Goal: Task Accomplishment & Management: Manage account settings

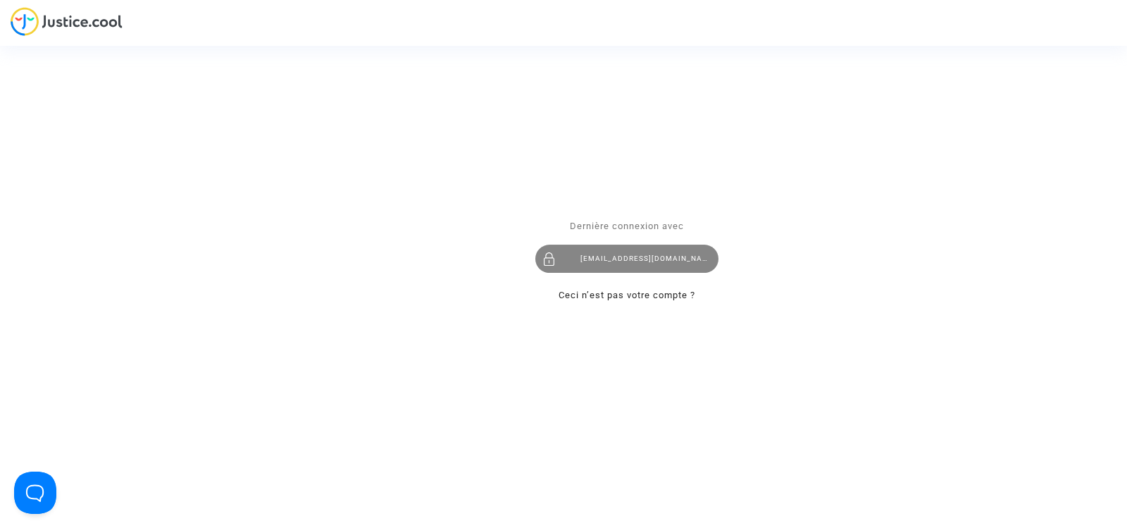
click at [594, 256] on div "contact@onrbat.fr" at bounding box center [626, 258] width 183 height 28
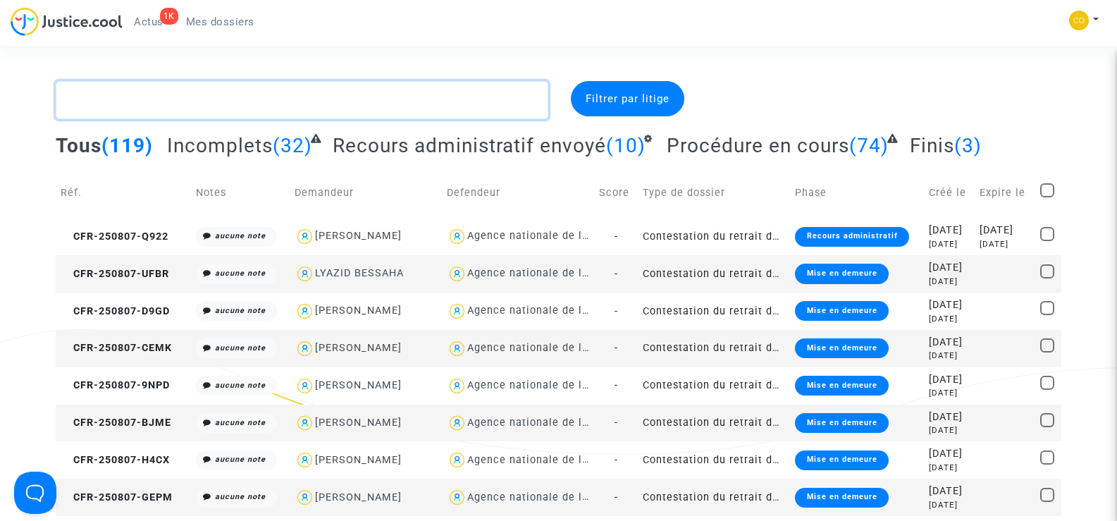
click at [120, 108] on textarea at bounding box center [302, 100] width 492 height 38
paste textarea "CHETOUANI"
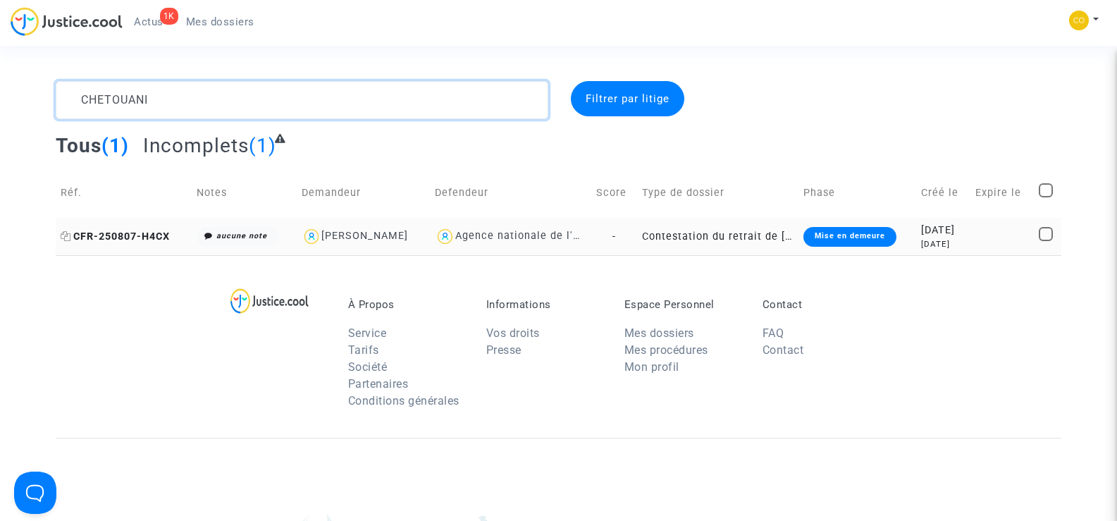
type textarea "CHETOUANI"
click at [119, 240] on span "CFR-250807-H4CX" at bounding box center [115, 236] width 109 height 12
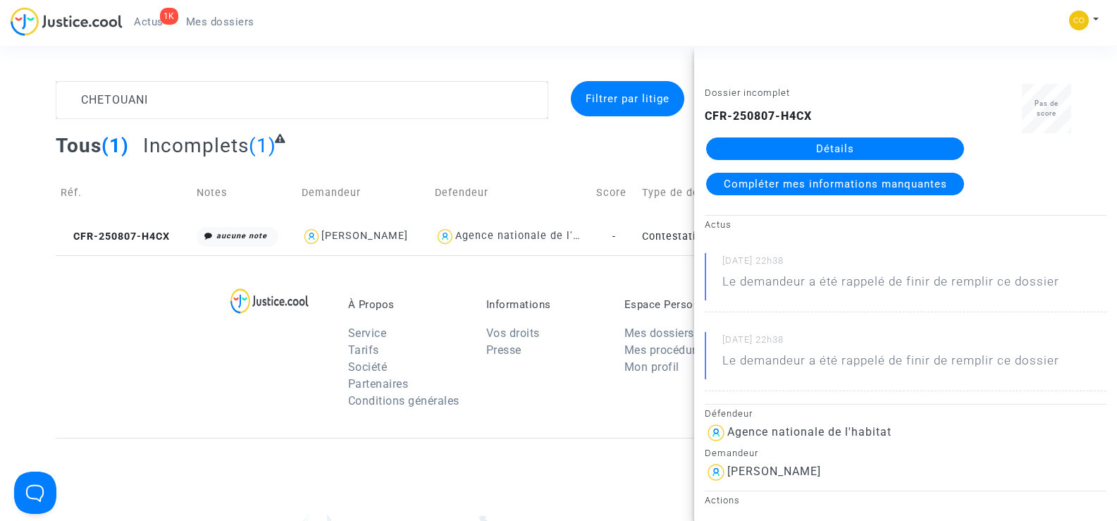
click at [834, 145] on link "Détails" at bounding box center [835, 148] width 258 height 23
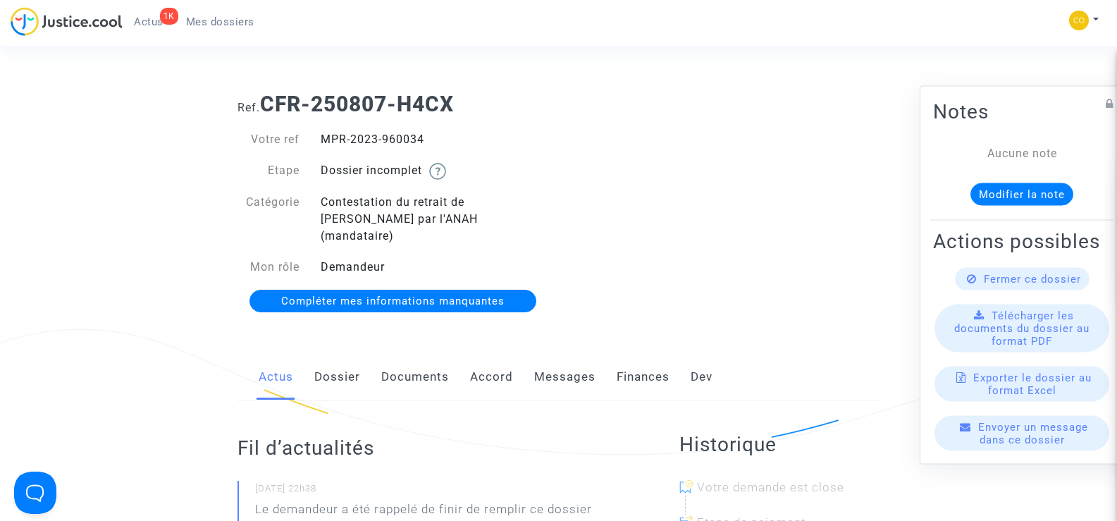
click at [409, 361] on link "Documents" at bounding box center [415, 377] width 68 height 46
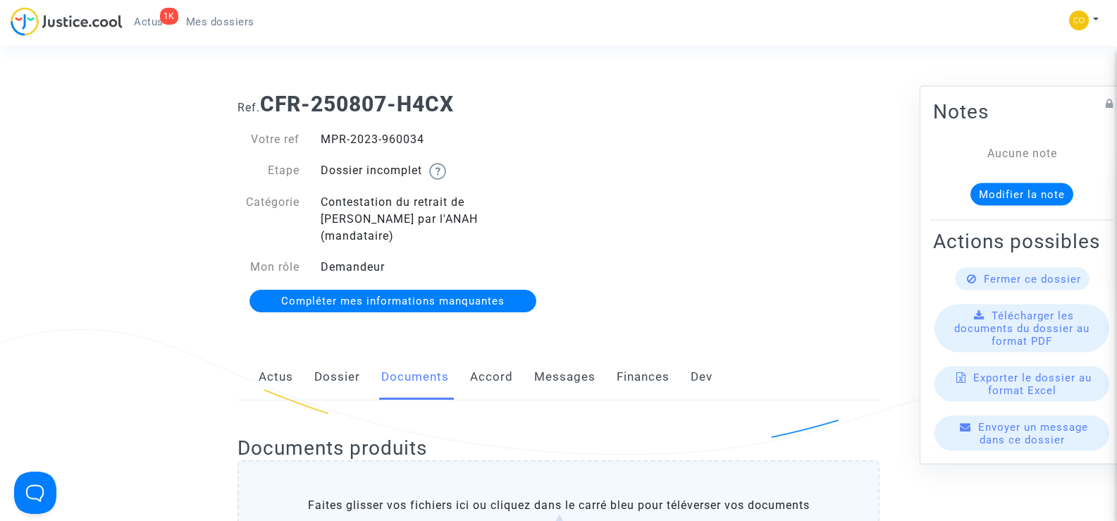
click at [232, 15] on span "Mes dossiers" at bounding box center [220, 21] width 68 height 13
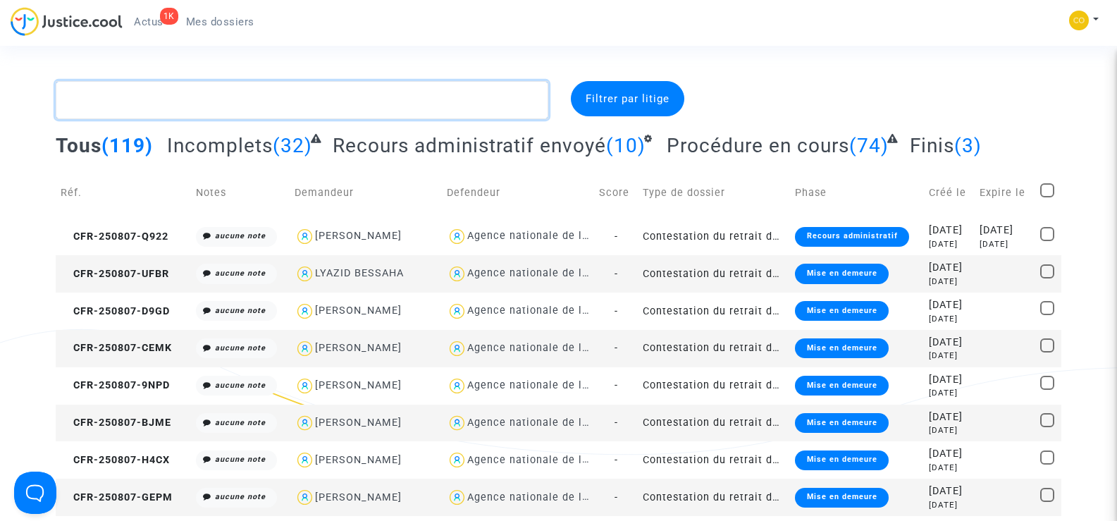
click at [147, 104] on textarea at bounding box center [302, 100] width 492 height 38
paste textarea "KEBIR"
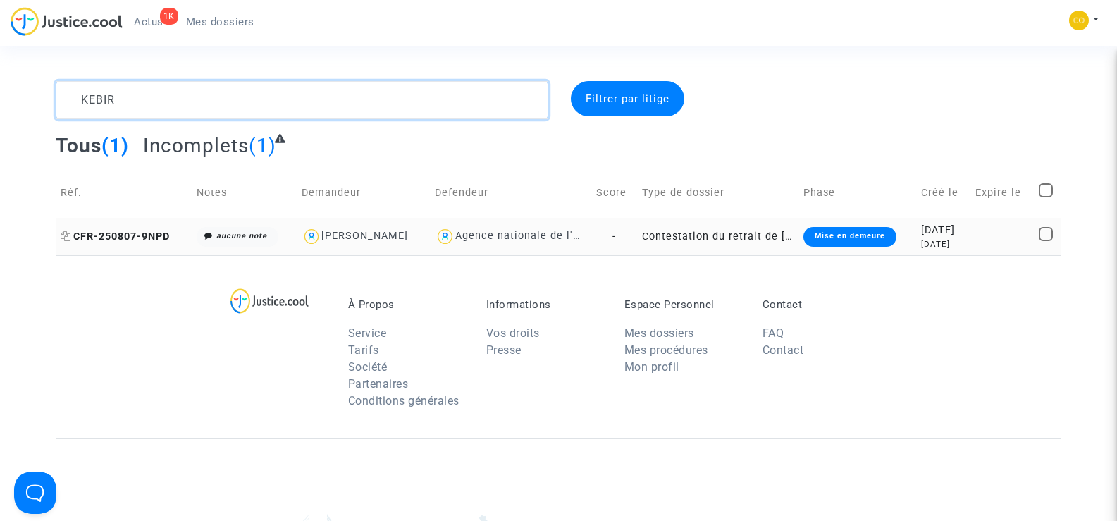
type textarea "KEBIR"
click at [111, 230] on span "CFR-250807-9NPD" at bounding box center [115, 236] width 109 height 12
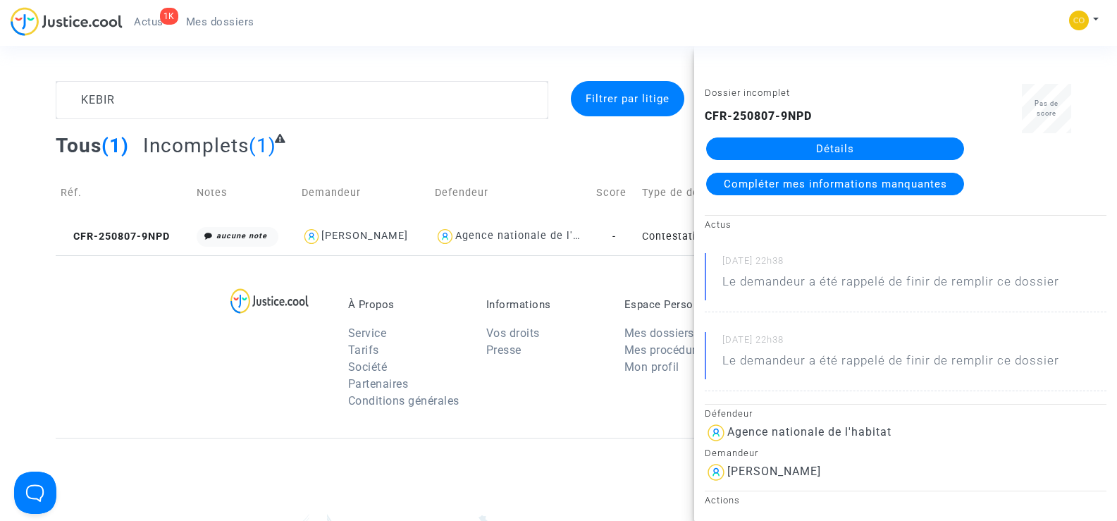
click at [871, 151] on link "Détails" at bounding box center [835, 148] width 258 height 23
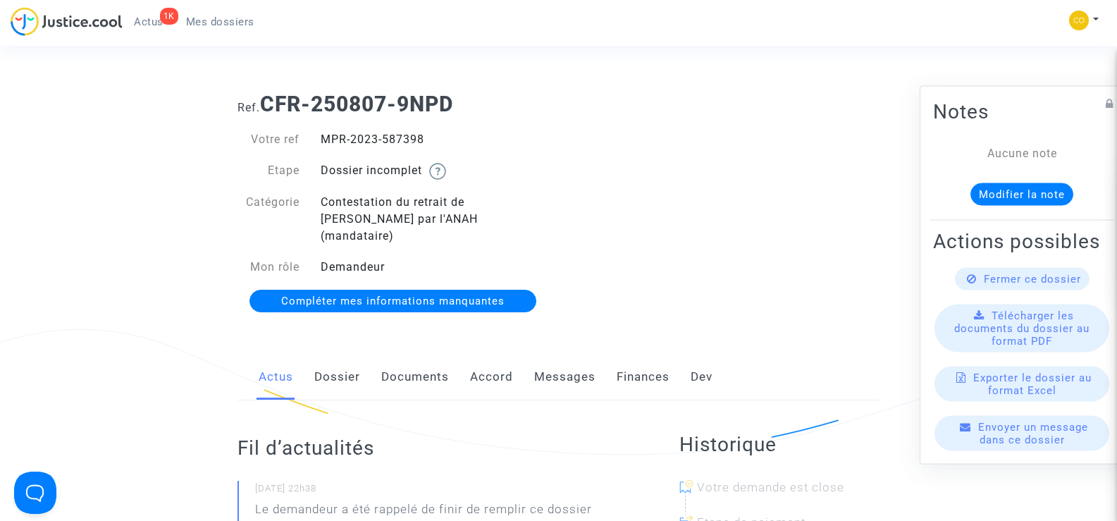
click at [412, 365] on link "Documents" at bounding box center [415, 377] width 68 height 46
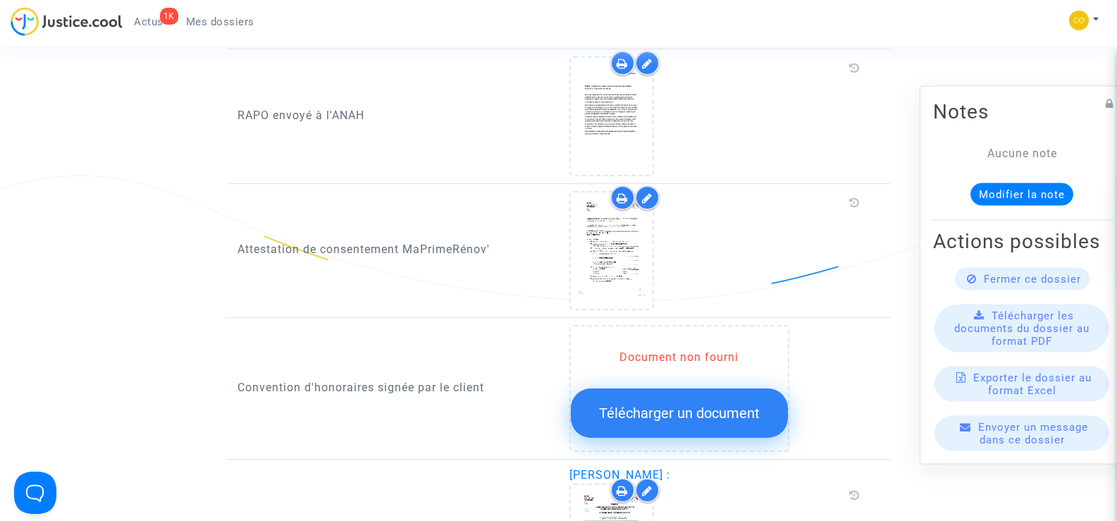
scroll to position [1198, 0]
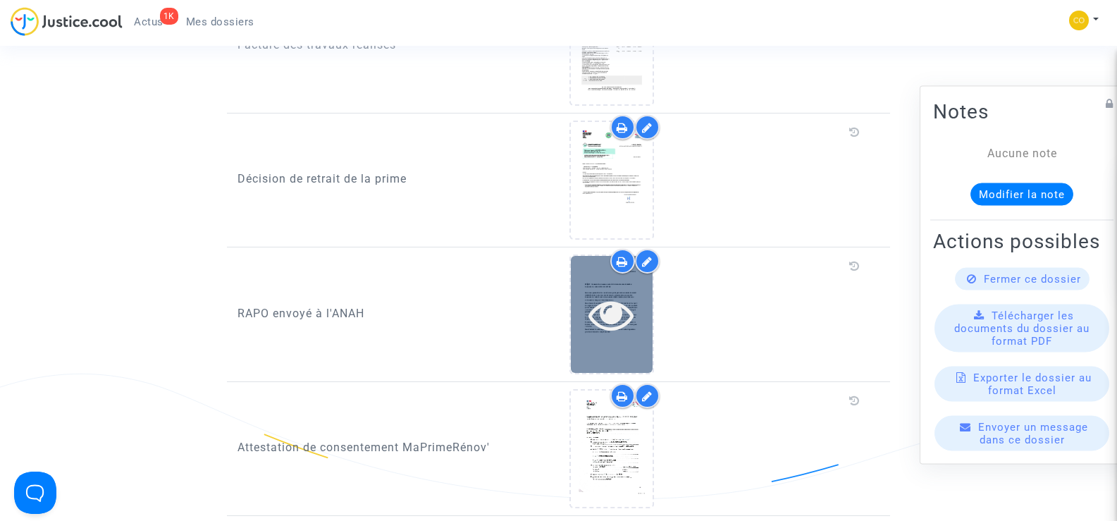
click at [604, 330] on div at bounding box center [612, 314] width 82 height 116
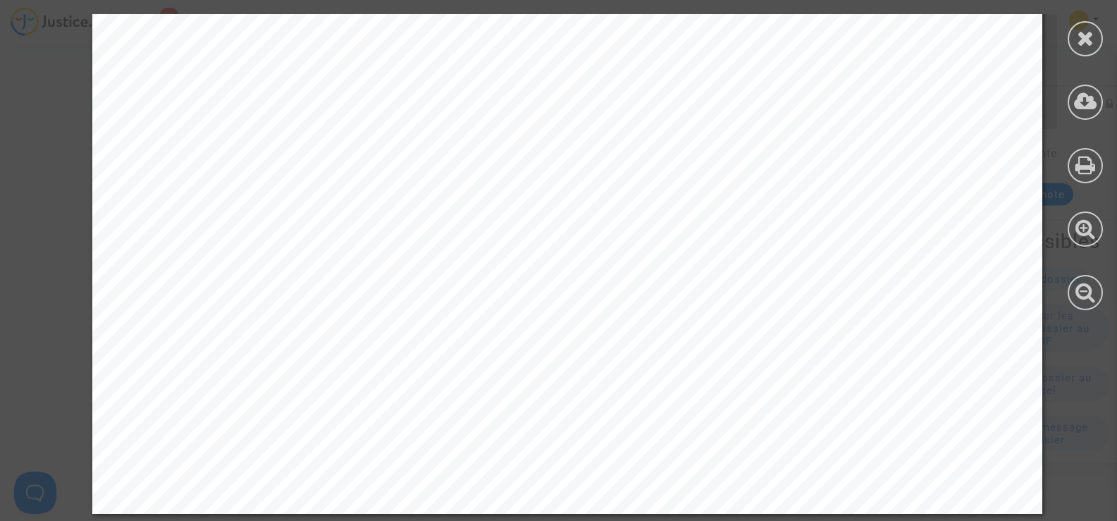
scroll to position [855, 0]
click at [1073, 39] on div at bounding box center [1084, 38] width 35 height 35
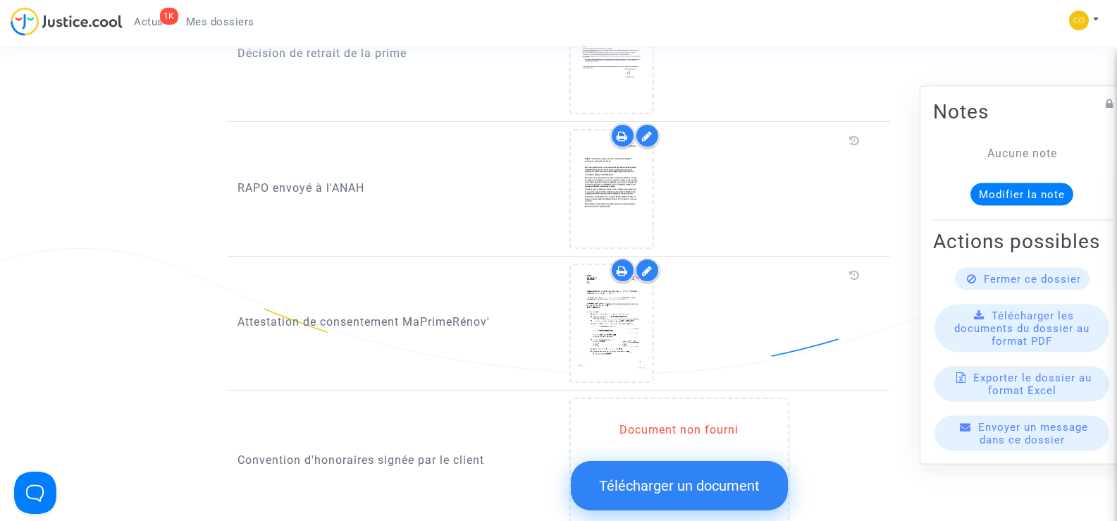
scroll to position [1550, 0]
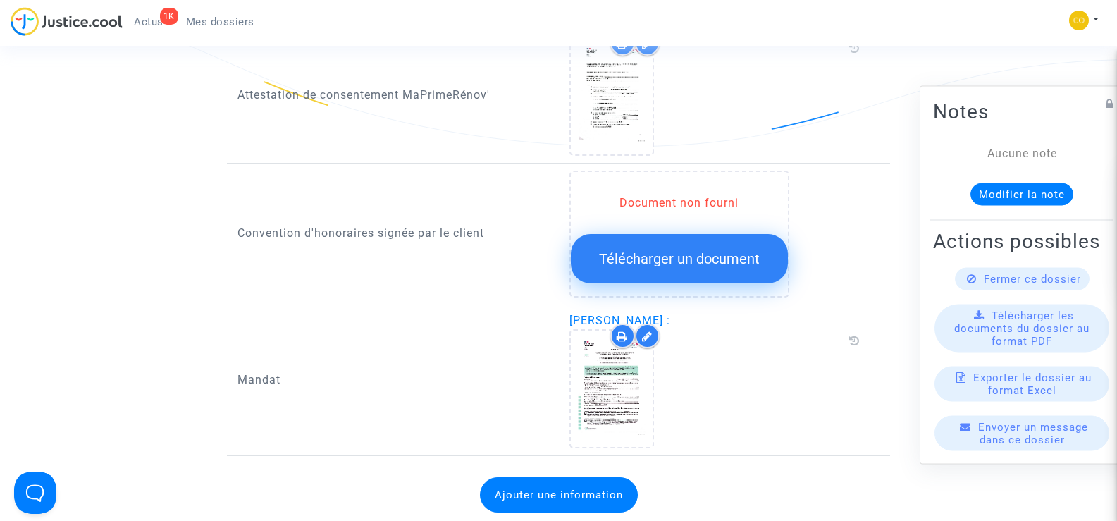
click at [220, 21] on span "Mes dossiers" at bounding box center [220, 21] width 68 height 13
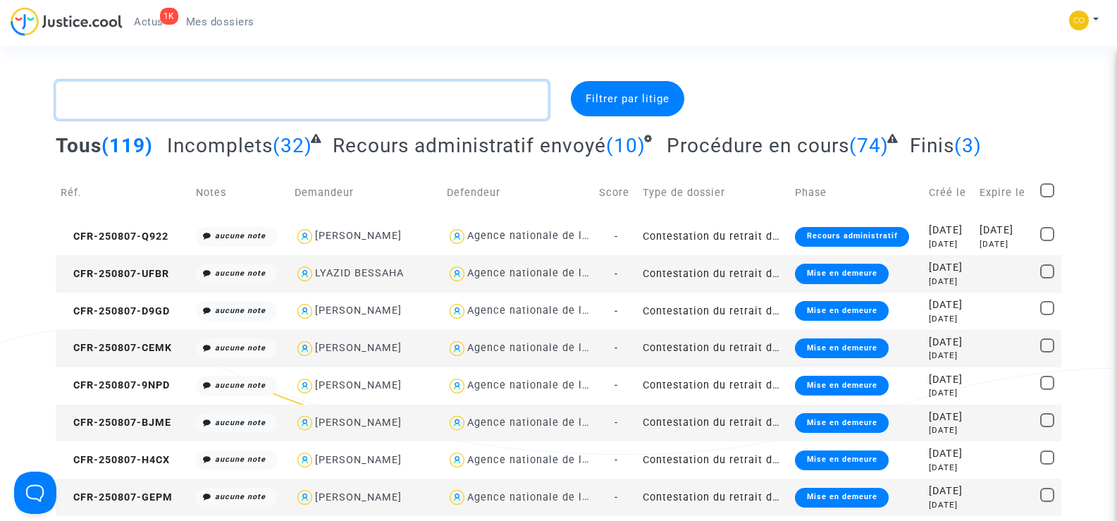
click at [201, 100] on textarea at bounding box center [302, 100] width 492 height 38
paste textarea "GUNTHER"
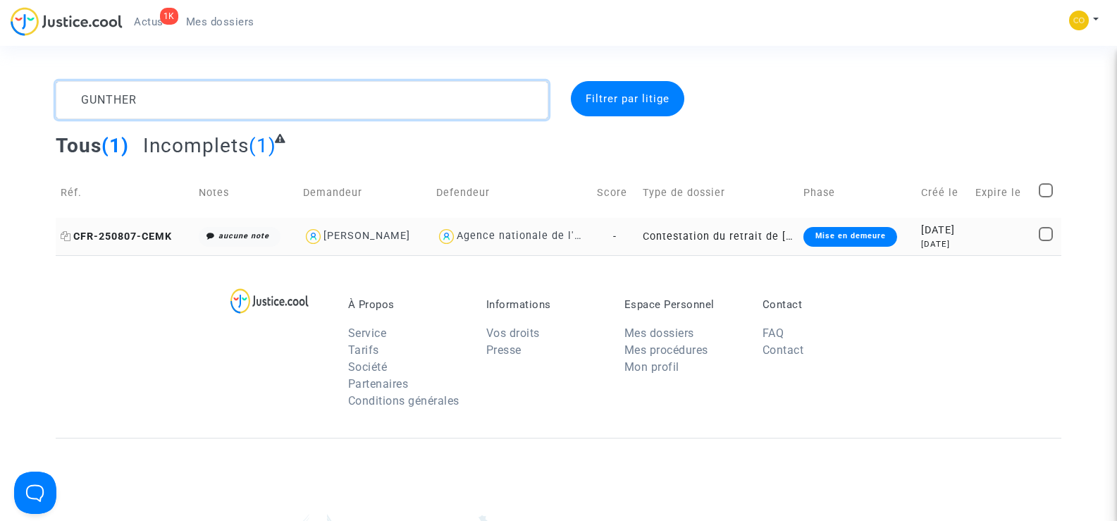
type textarea "GUNTHER"
click at [127, 232] on span "CFR-250807-CEMK" at bounding box center [116, 236] width 111 height 12
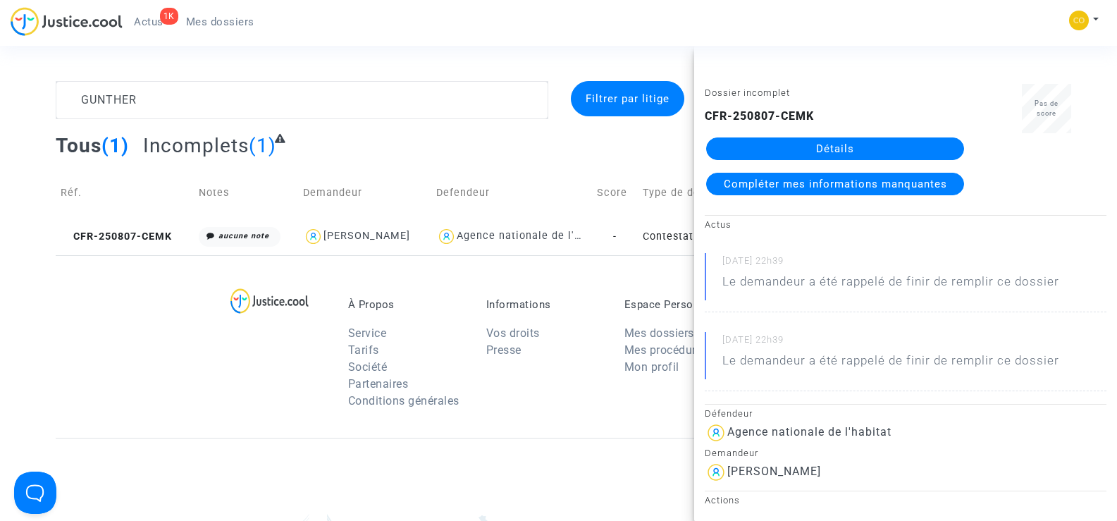
click at [892, 148] on link "Détails" at bounding box center [835, 148] width 258 height 23
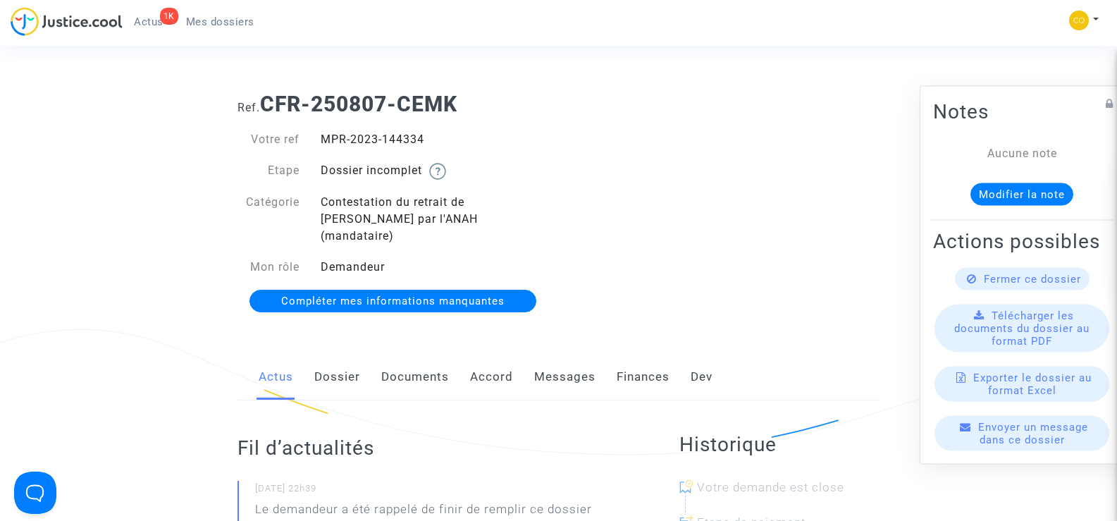
click at [409, 359] on link "Documents" at bounding box center [415, 377] width 68 height 46
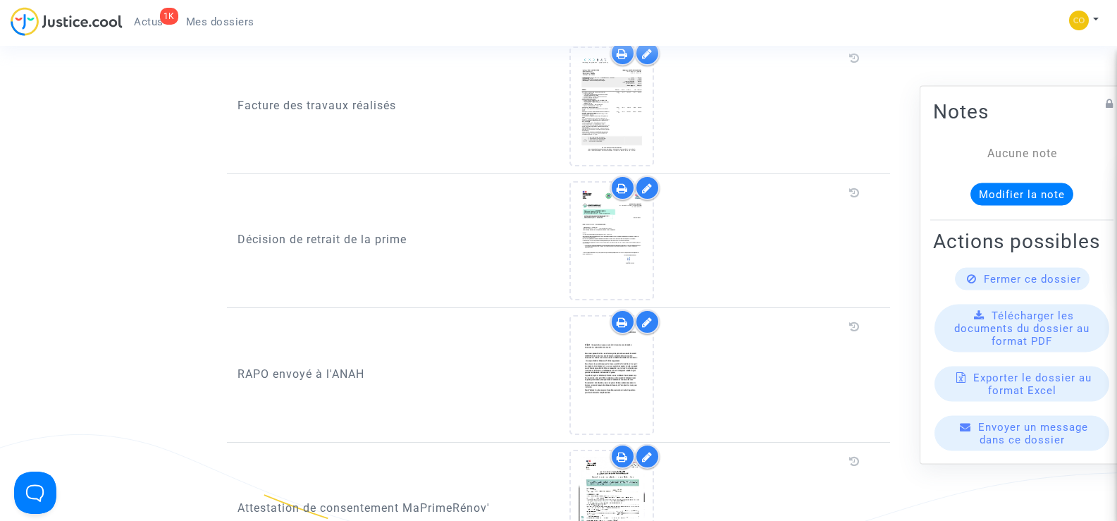
scroll to position [1127, 0]
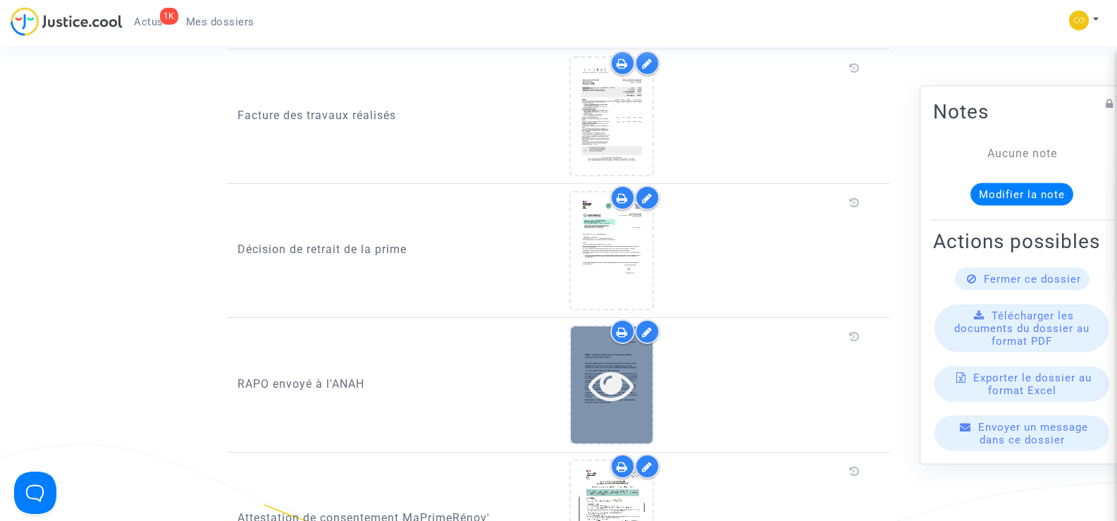
click at [614, 375] on icon at bounding box center [611, 384] width 46 height 45
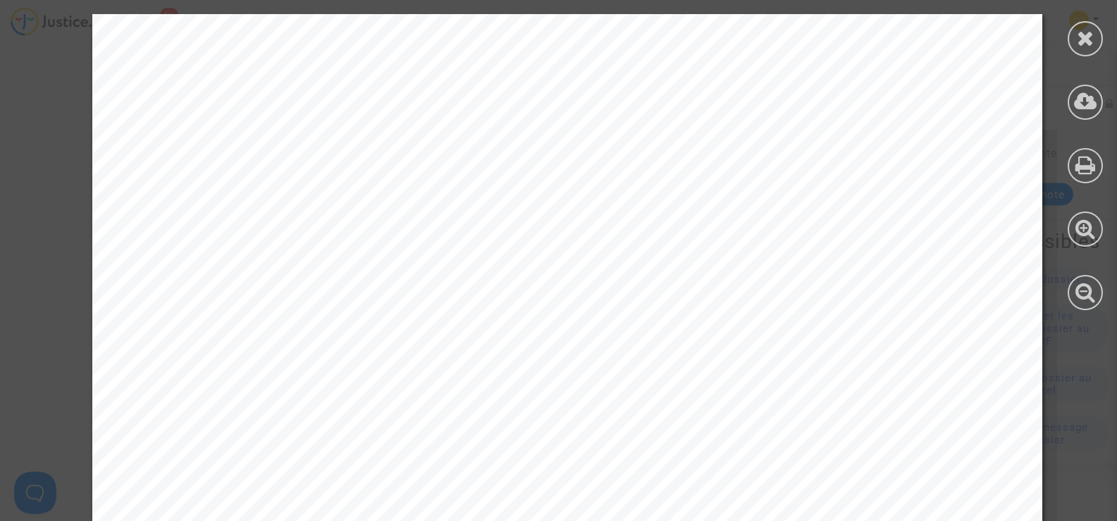
scroll to position [141, 0]
click at [1071, 44] on div at bounding box center [1084, 38] width 35 height 35
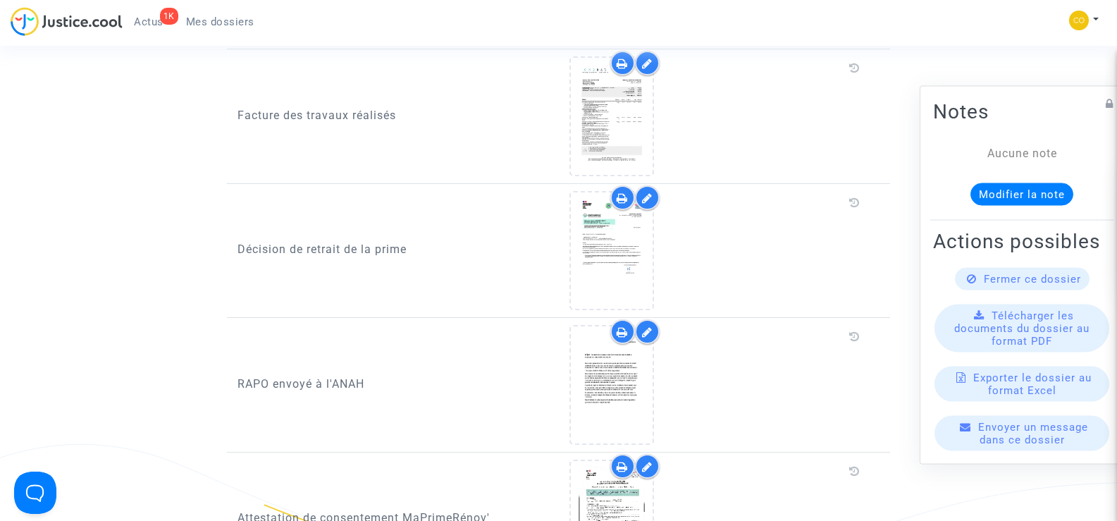
click at [229, 27] on span "Mes dossiers" at bounding box center [220, 21] width 68 height 13
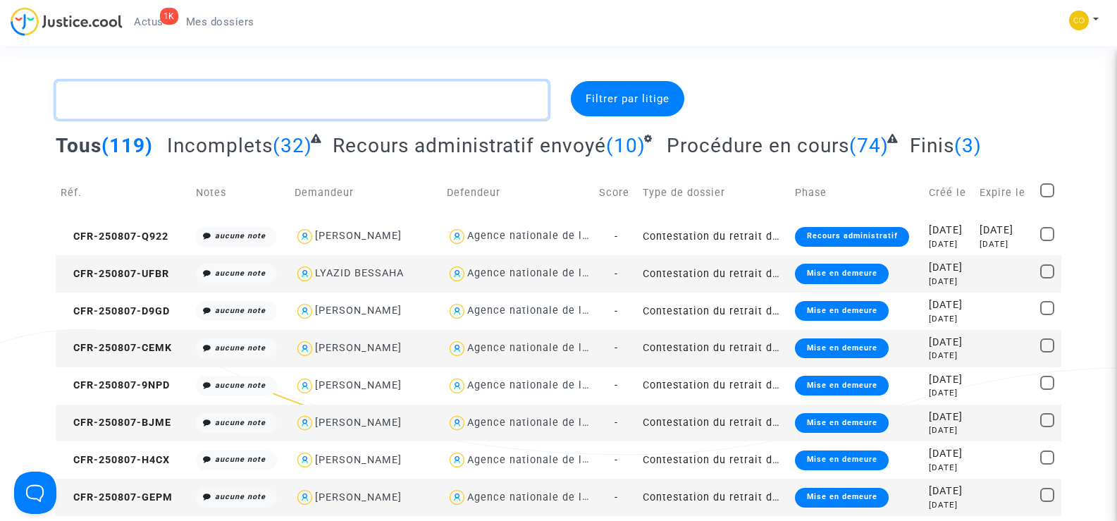
click at [133, 101] on textarea at bounding box center [302, 100] width 492 height 38
paste textarea "AOUADI"
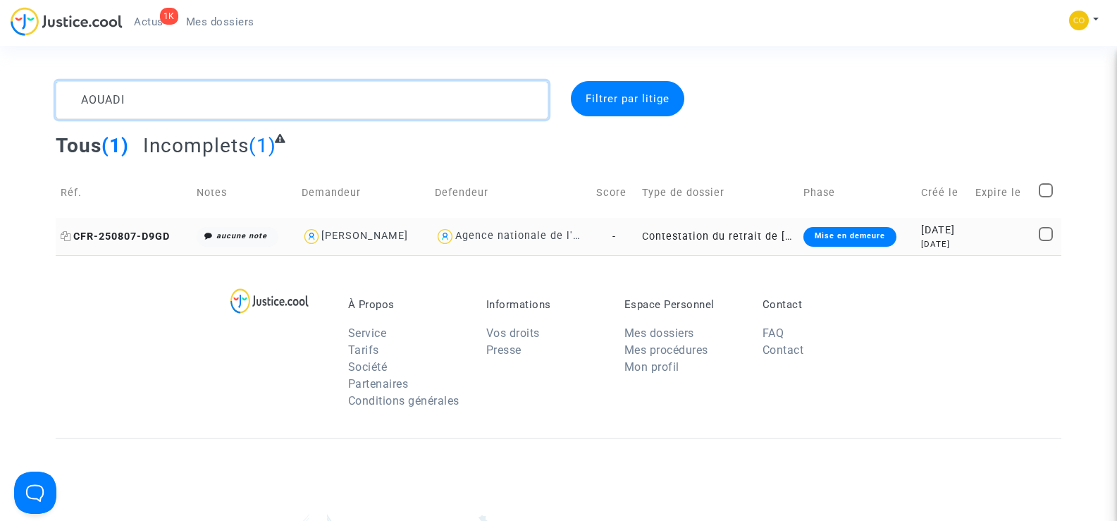
type textarea "AOUADI"
click at [111, 238] on span "CFR-250807-D9GD" at bounding box center [115, 236] width 109 height 12
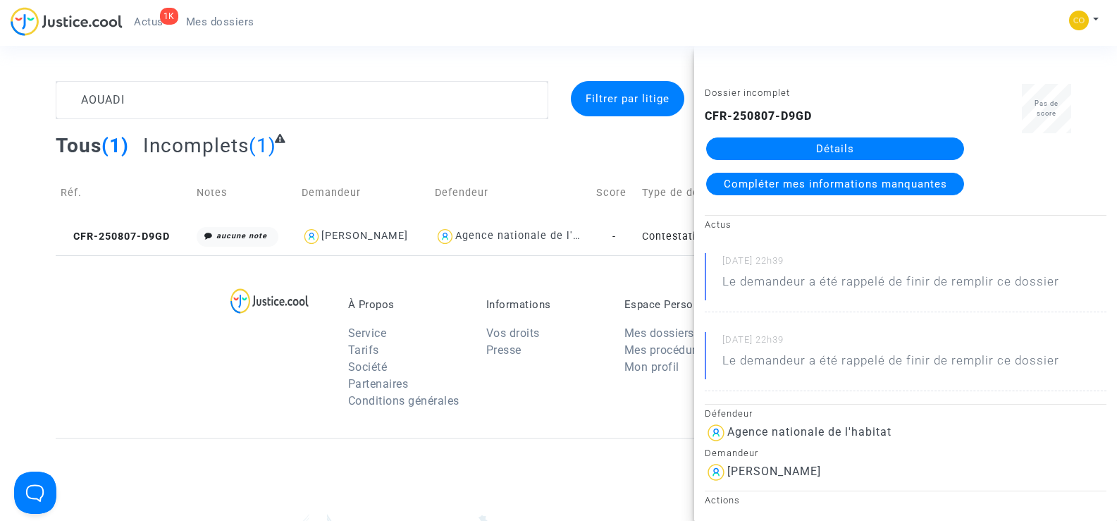
click at [875, 145] on link "Détails" at bounding box center [835, 148] width 258 height 23
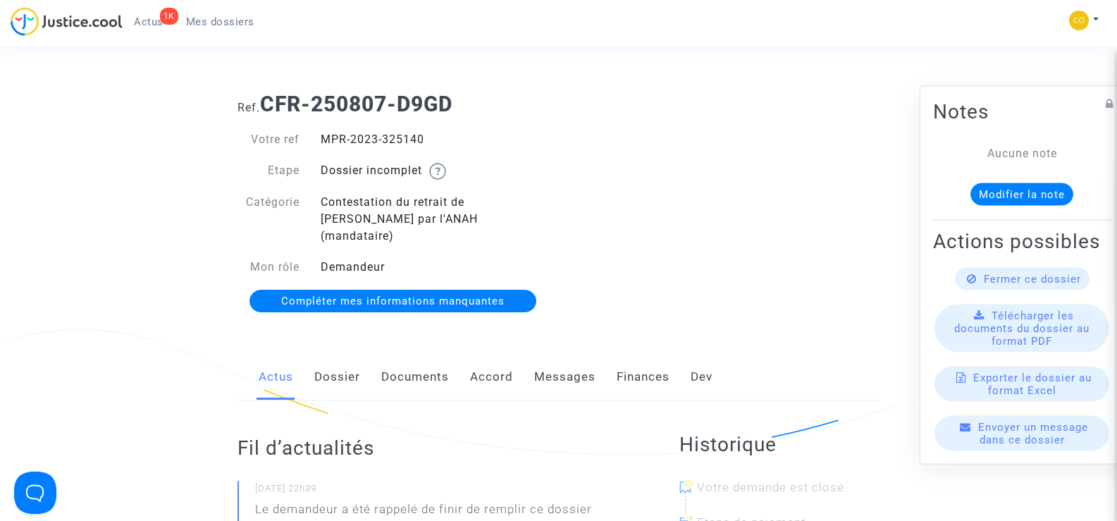
click at [417, 354] on link "Documents" at bounding box center [415, 377] width 68 height 46
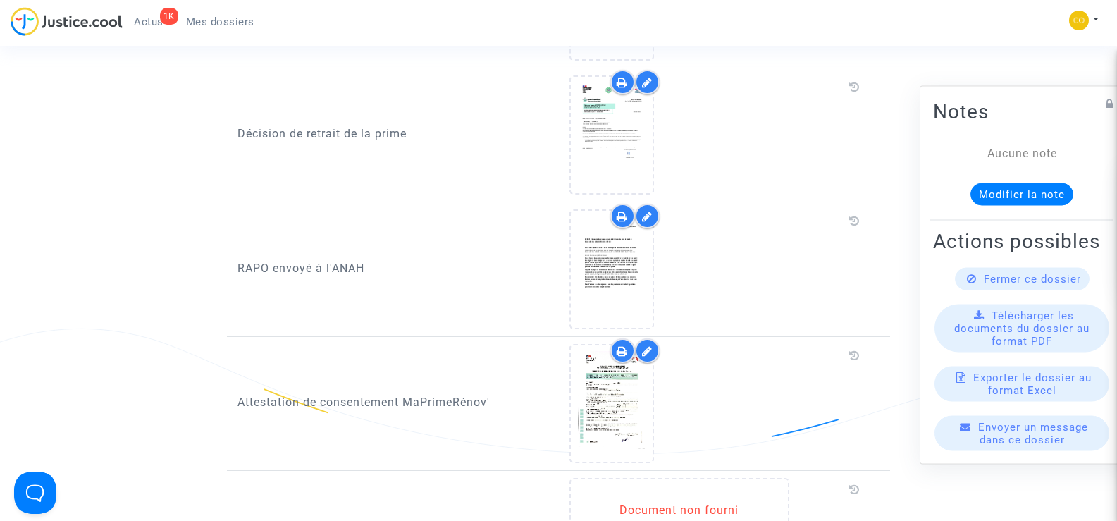
scroll to position [1198, 0]
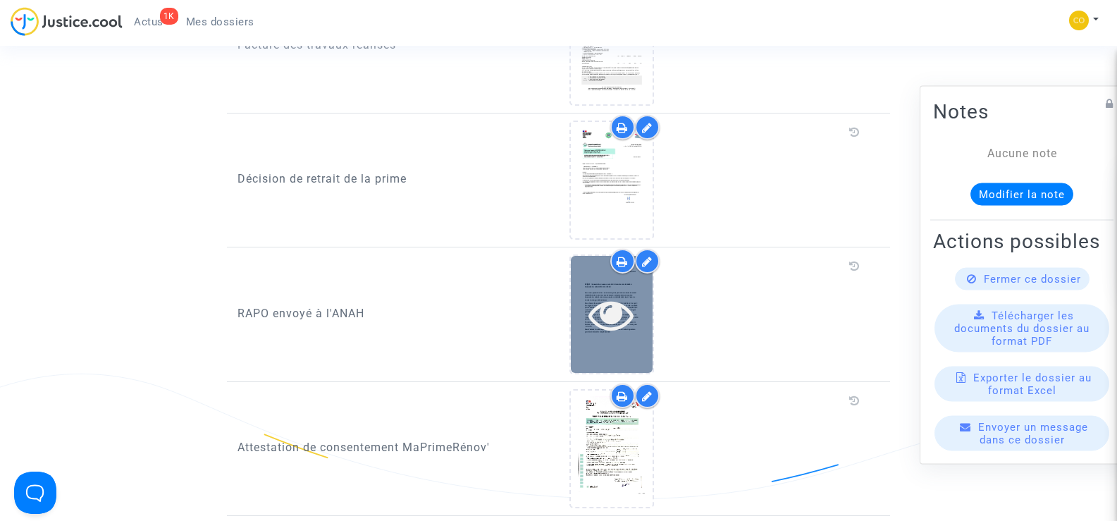
click at [602, 292] on icon at bounding box center [611, 314] width 46 height 45
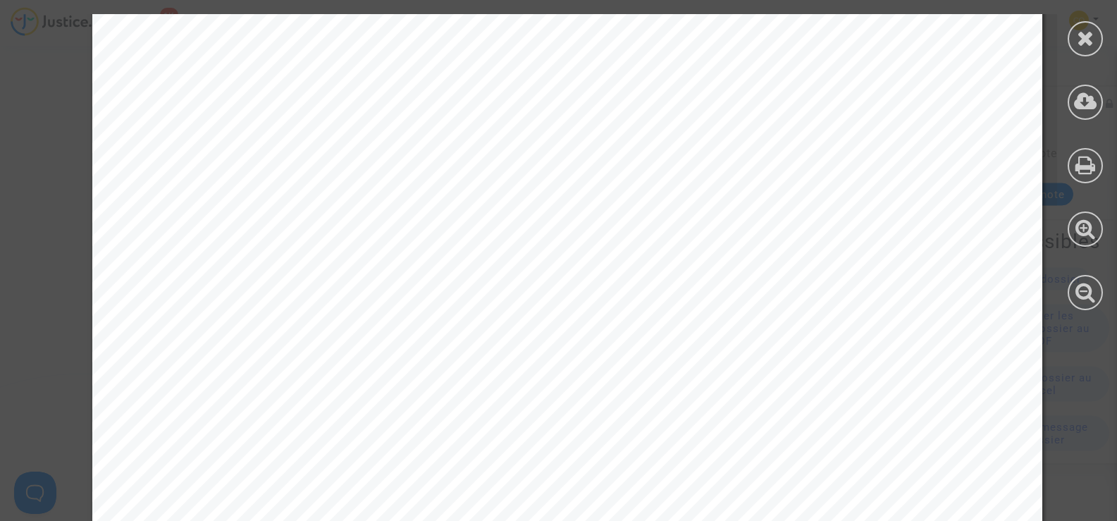
scroll to position [775, 0]
click at [1081, 26] on div at bounding box center [1084, 38] width 35 height 35
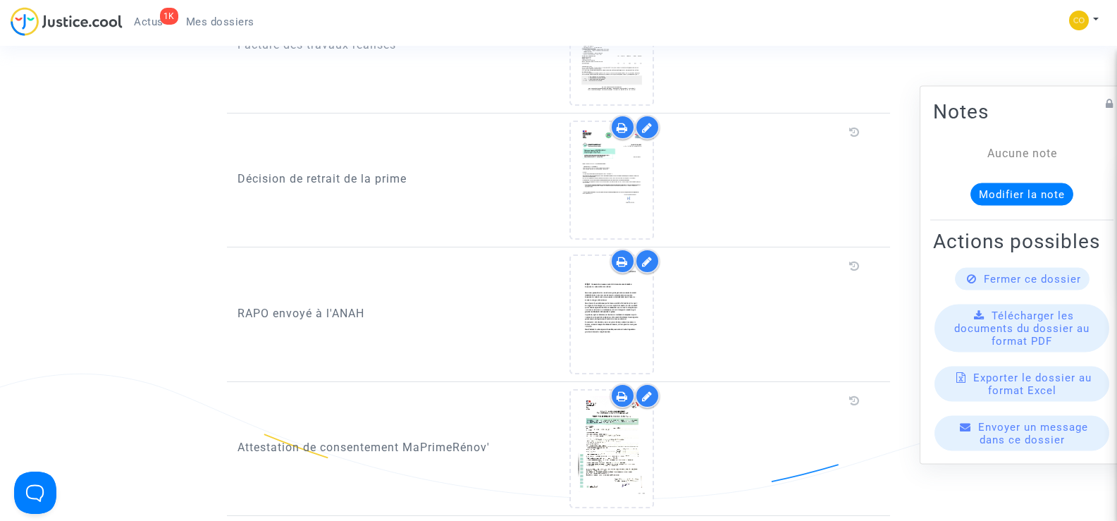
click at [224, 27] on span "Mes dossiers" at bounding box center [220, 21] width 68 height 13
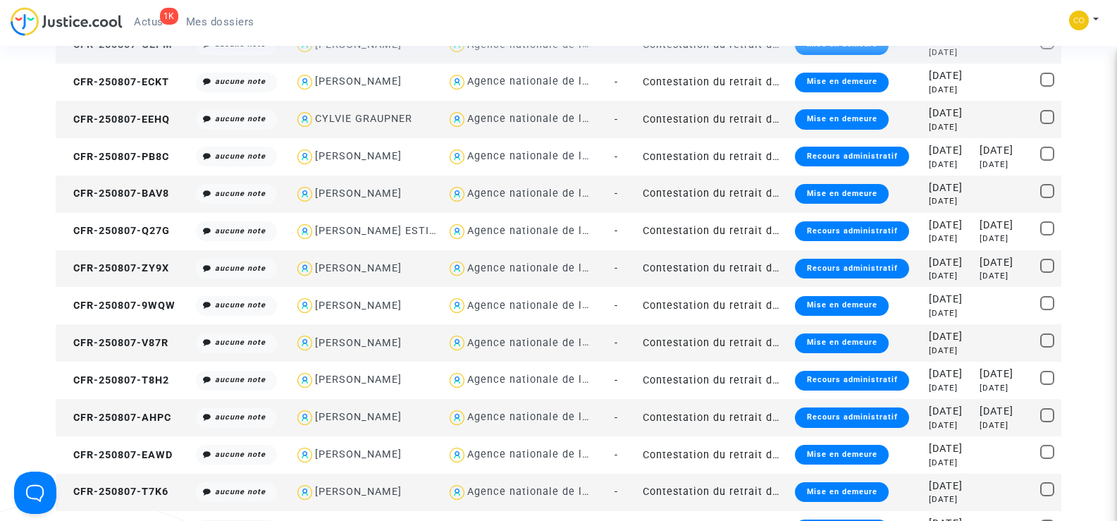
scroll to position [1198, 0]
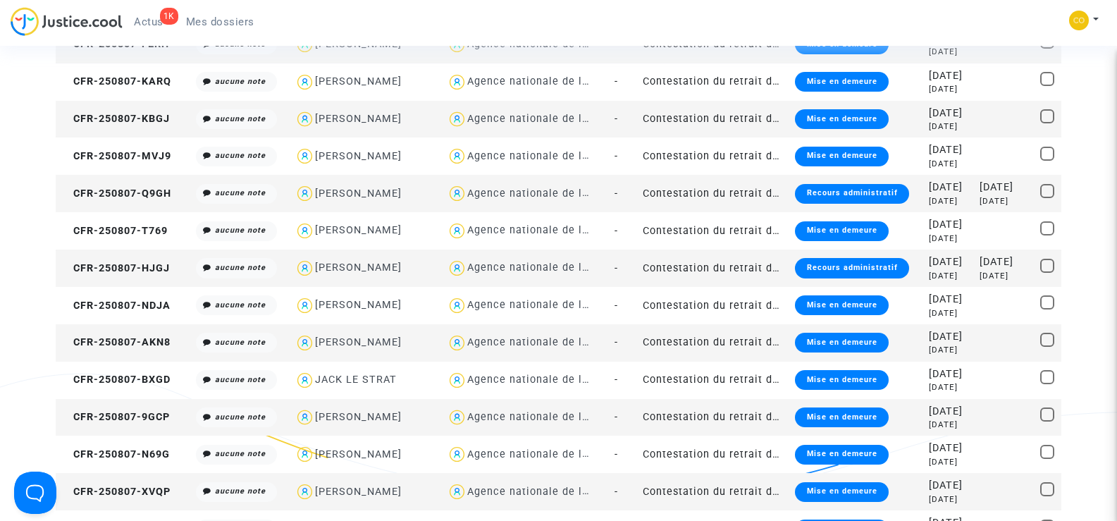
click at [236, 24] on span "Mes dossiers" at bounding box center [220, 21] width 68 height 13
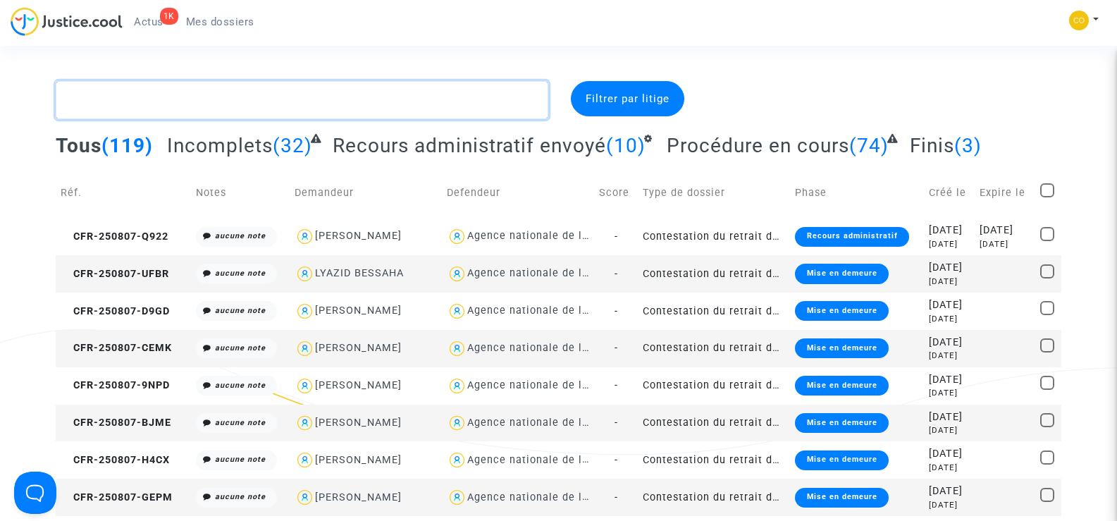
click at [100, 102] on textarea at bounding box center [302, 100] width 492 height 38
paste textarea "[PERSON_NAME]"
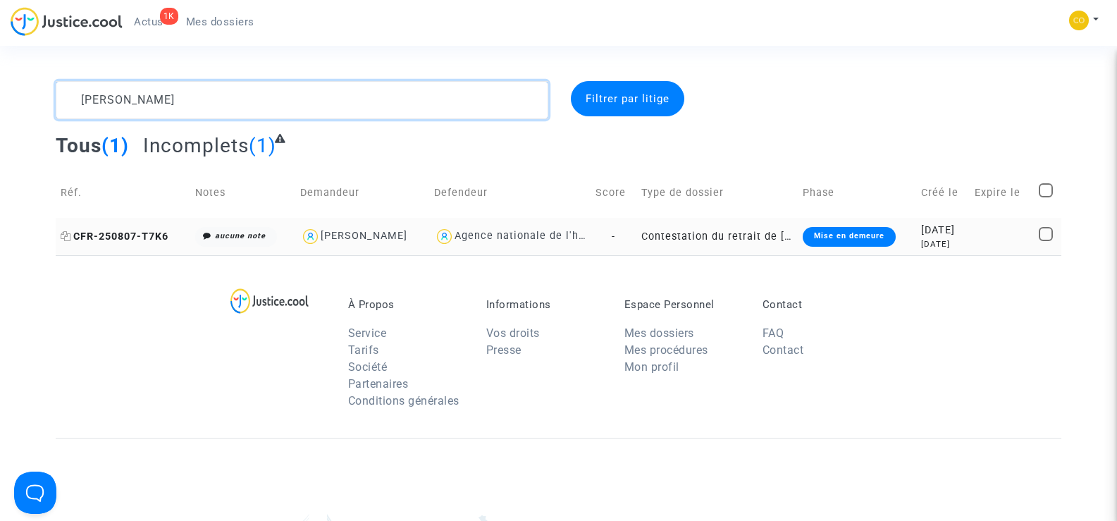
type textarea "[PERSON_NAME]"
click at [120, 240] on span "CFR-250807-T7K6" at bounding box center [115, 236] width 108 height 12
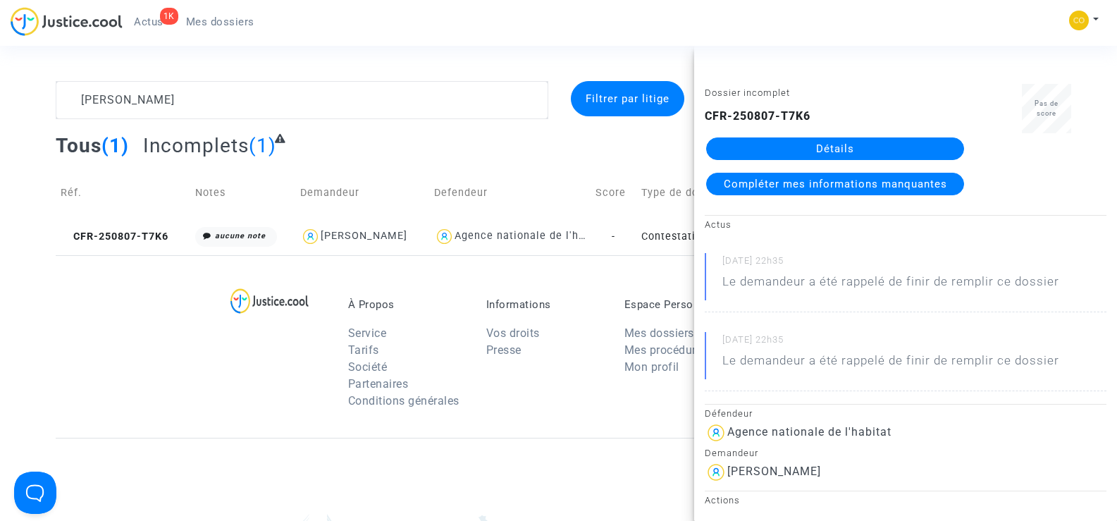
click at [840, 144] on link "Détails" at bounding box center [835, 148] width 258 height 23
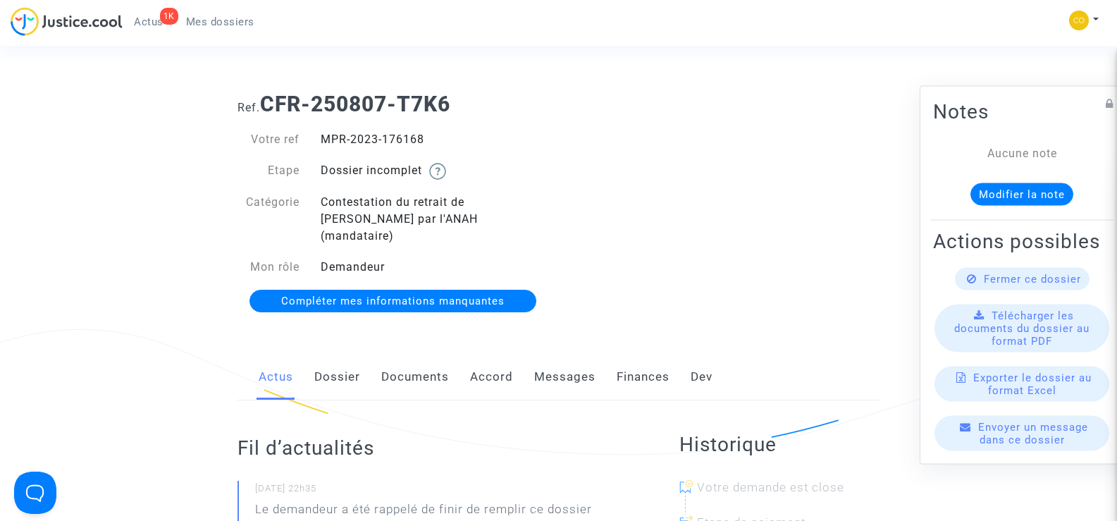
click at [404, 359] on link "Documents" at bounding box center [415, 377] width 68 height 46
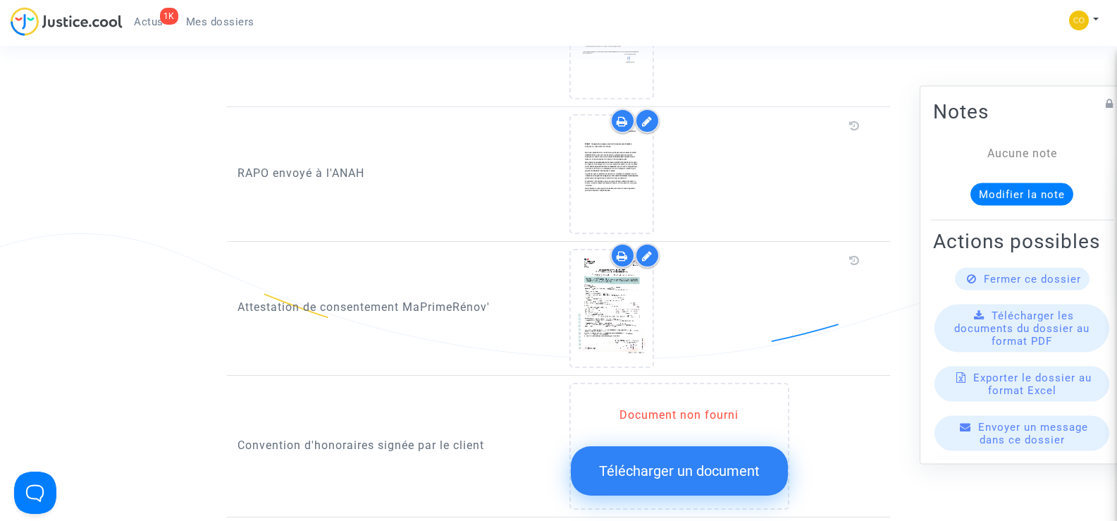
scroll to position [1338, 0]
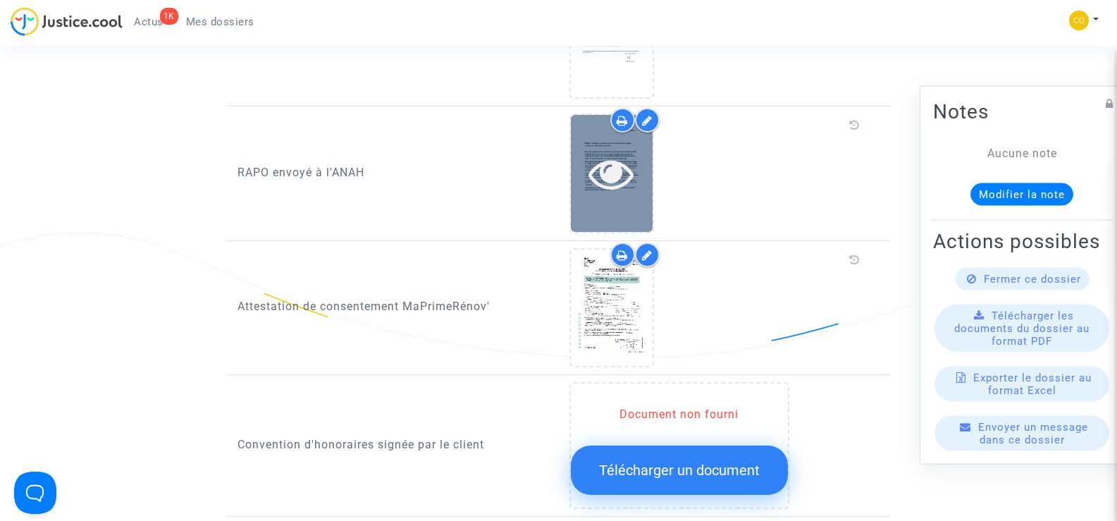
click at [619, 162] on icon at bounding box center [611, 173] width 46 height 45
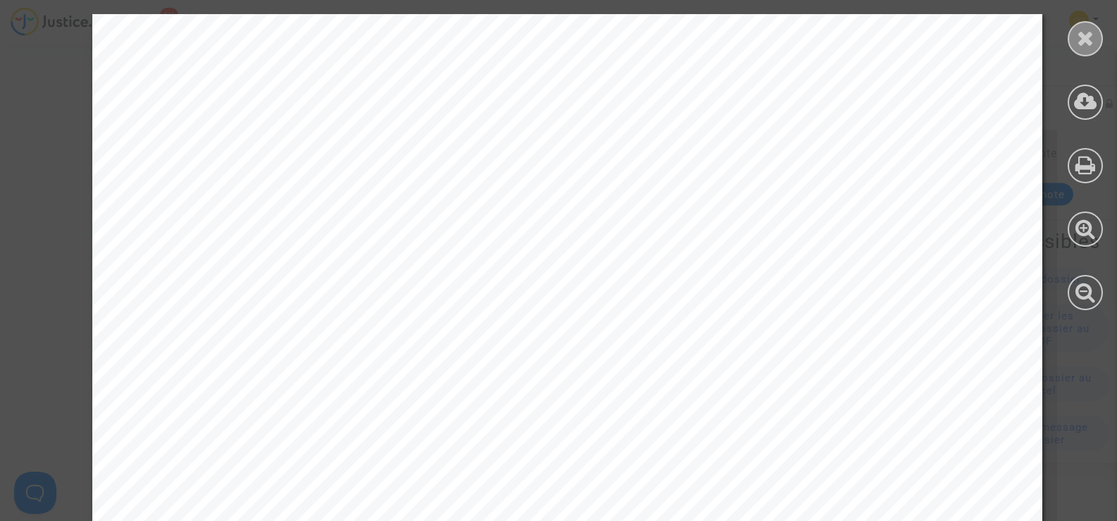
click at [1086, 45] on icon at bounding box center [1085, 37] width 18 height 21
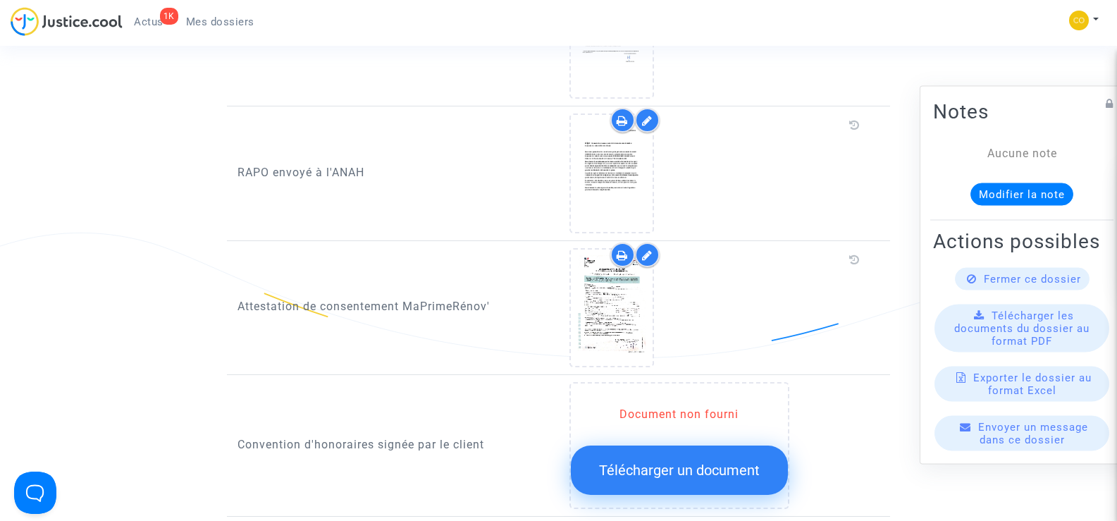
click at [215, 21] on span "Mes dossiers" at bounding box center [220, 21] width 68 height 13
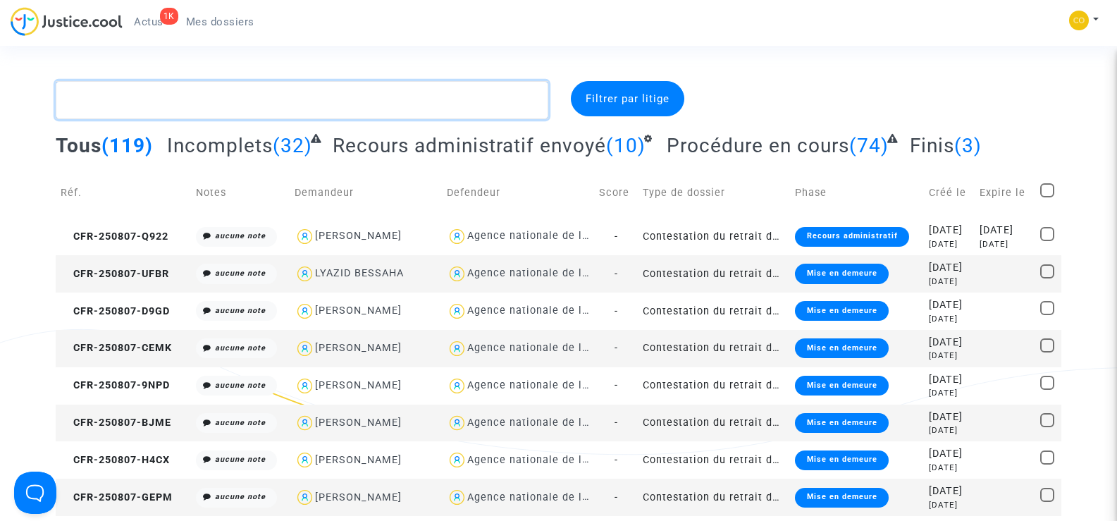
click at [157, 104] on textarea at bounding box center [302, 100] width 492 height 38
paste textarea "BOUROUMIA"
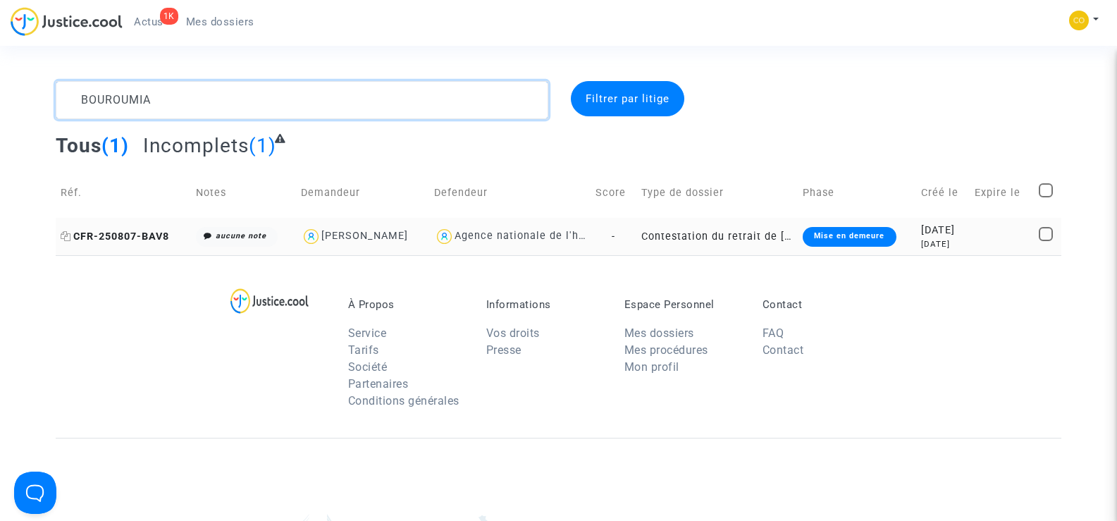
type textarea "BOUROUMIA"
click at [145, 232] on span "CFR-250807-BAV8" at bounding box center [115, 236] width 108 height 12
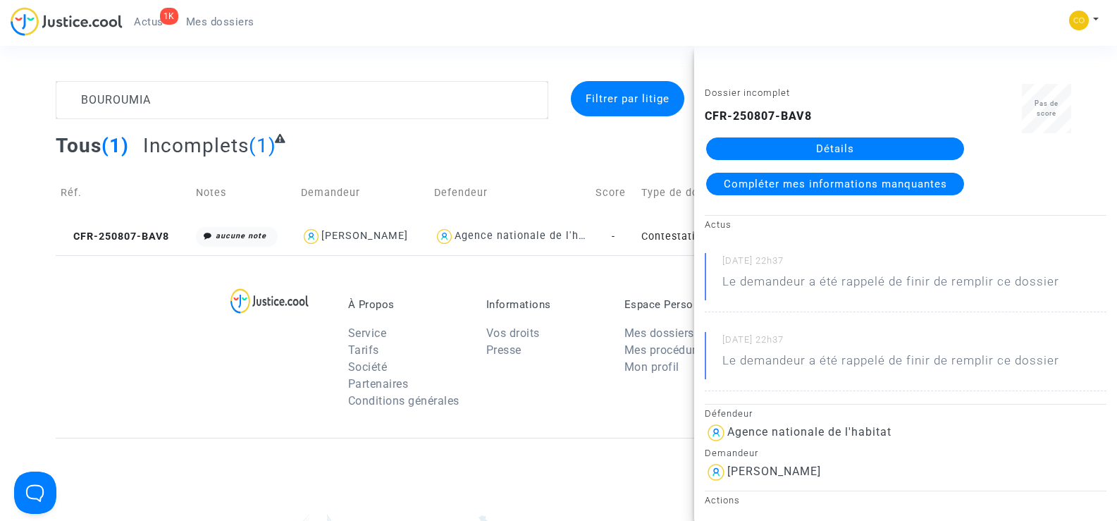
click at [876, 143] on link "Détails" at bounding box center [835, 148] width 258 height 23
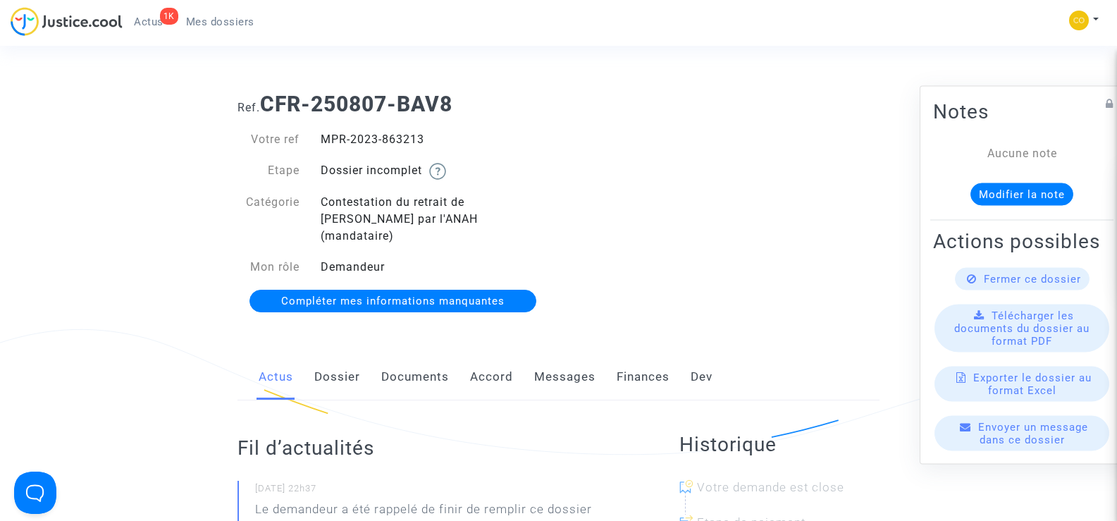
click at [404, 361] on link "Documents" at bounding box center [415, 377] width 68 height 46
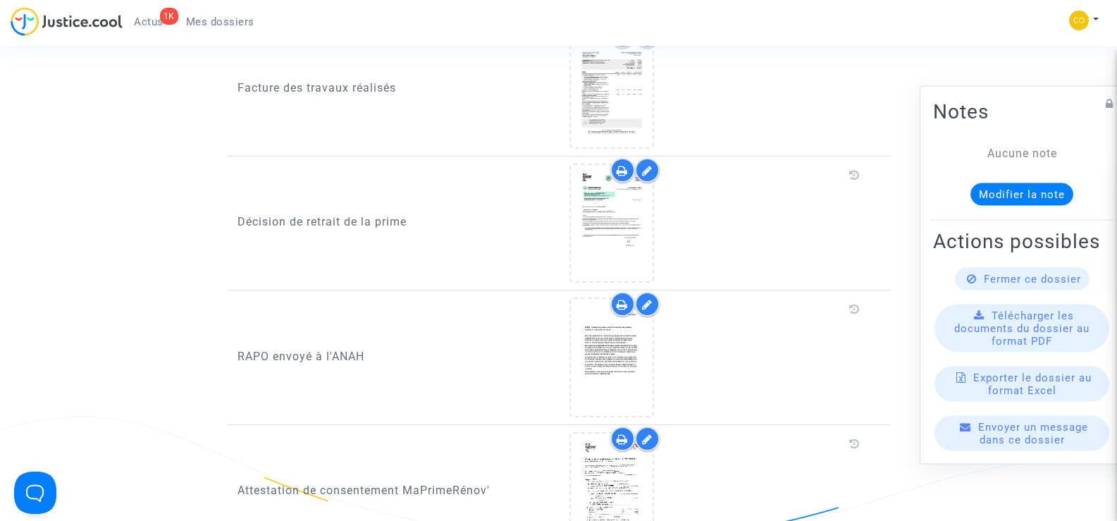
scroll to position [1127, 0]
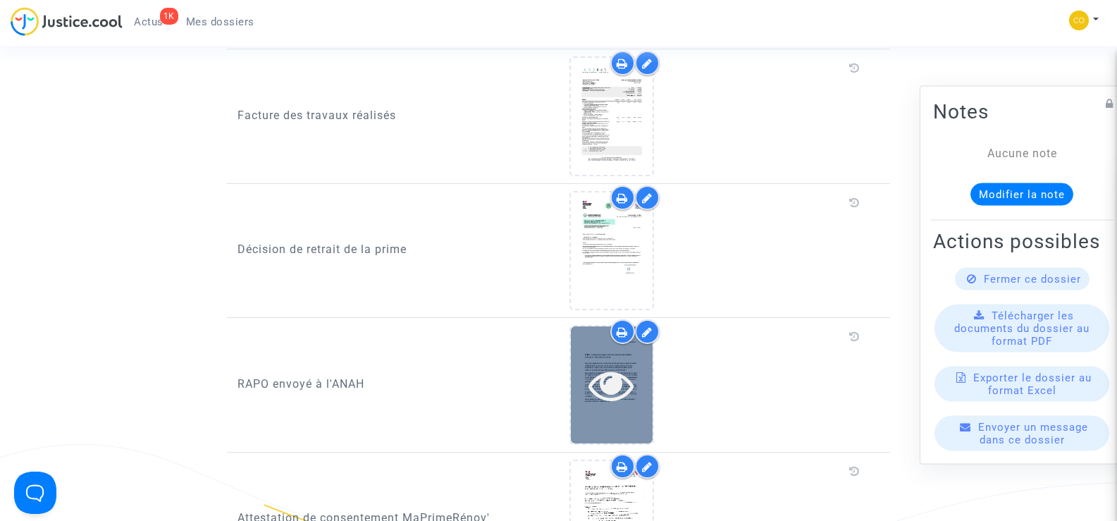
click at [615, 362] on icon at bounding box center [611, 384] width 46 height 45
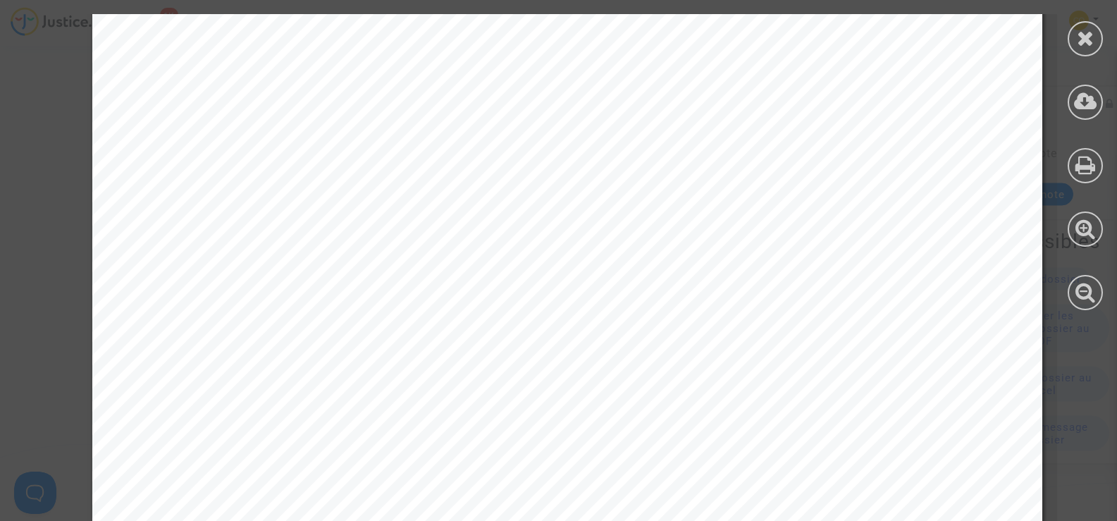
scroll to position [282, 0]
click at [1078, 37] on icon at bounding box center [1085, 37] width 18 height 21
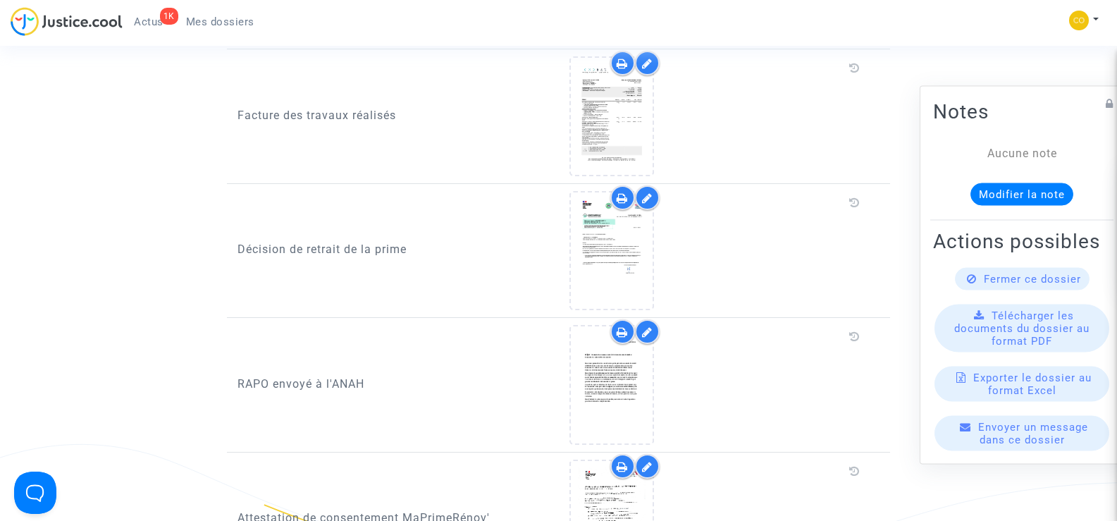
click at [230, 30] on link "Mes dossiers" at bounding box center [220, 21] width 91 height 21
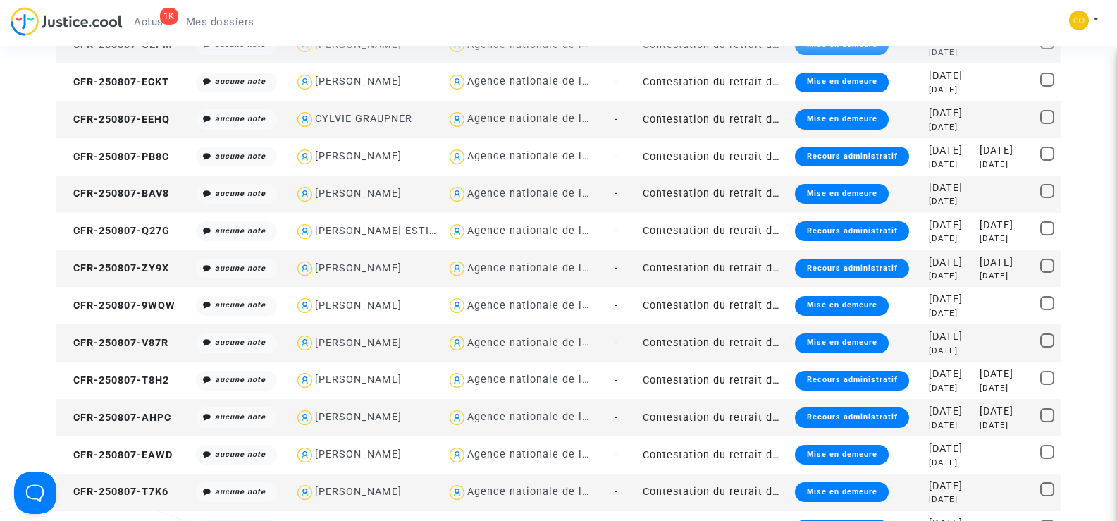
scroll to position [1127, 0]
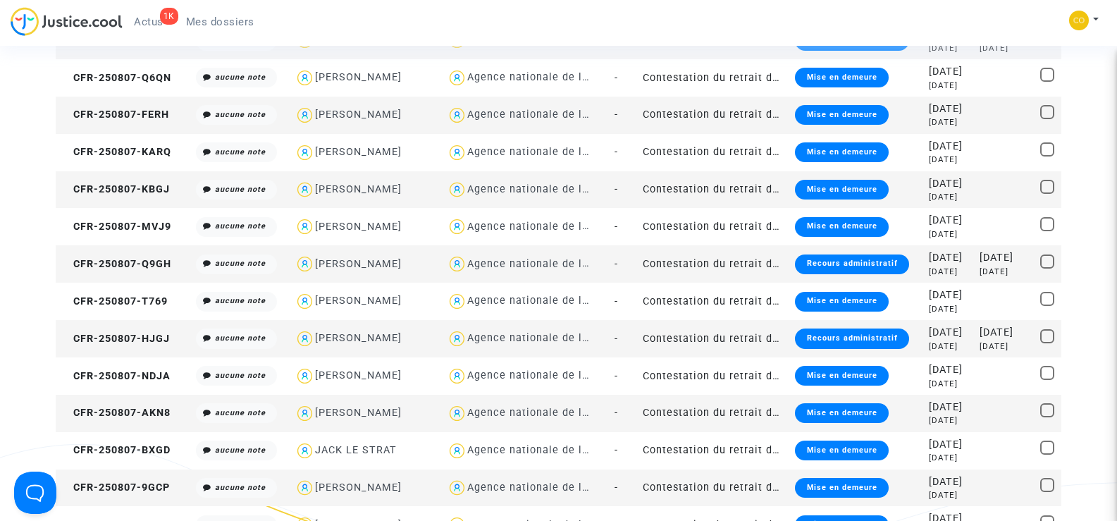
click at [236, 18] on span "Mes dossiers" at bounding box center [220, 21] width 68 height 13
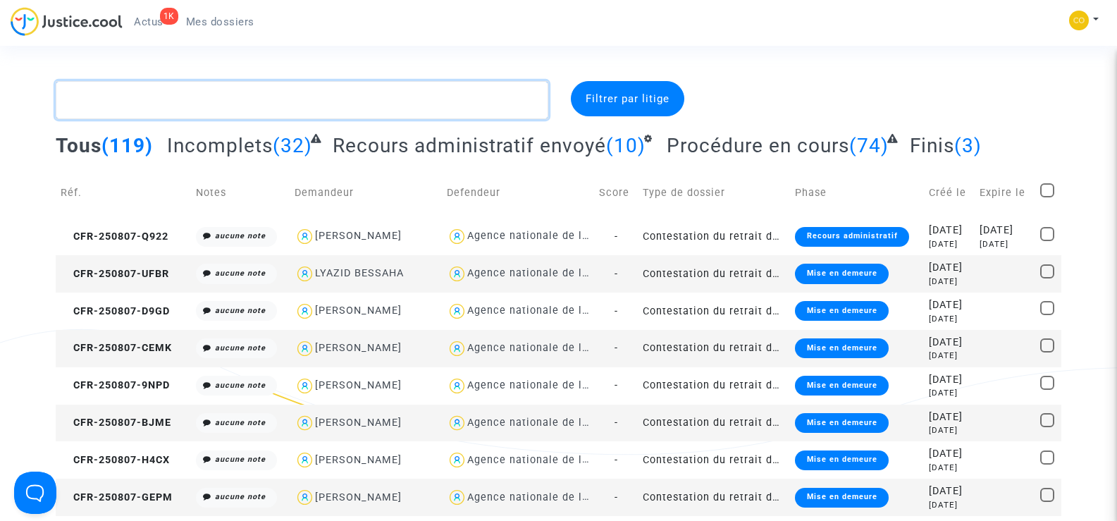
click at [133, 94] on textarea at bounding box center [302, 100] width 492 height 38
paste textarea "GRAUPNER"
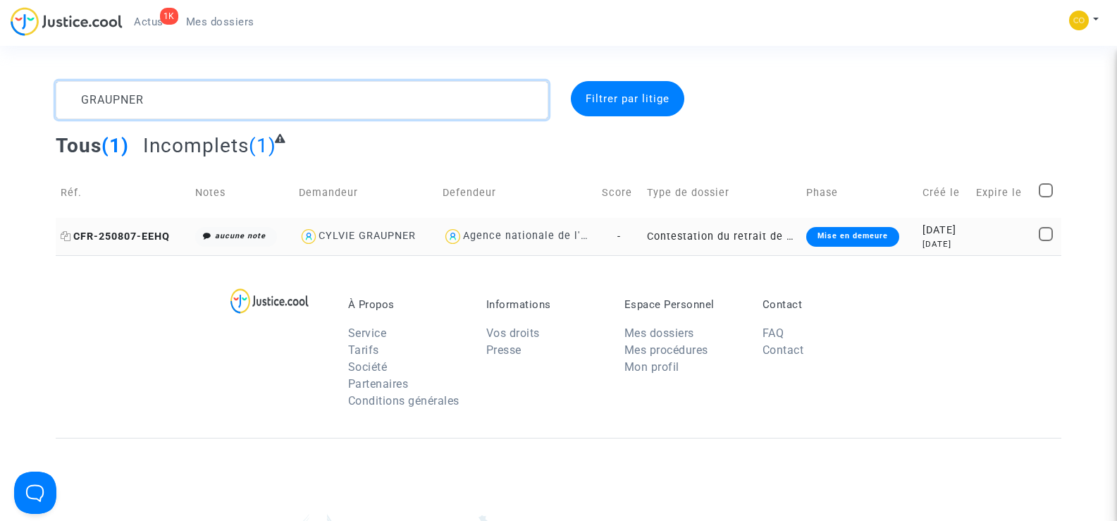
type textarea "GRAUPNER"
click at [110, 232] on span "CFR-250807-EEHQ" at bounding box center [115, 236] width 109 height 12
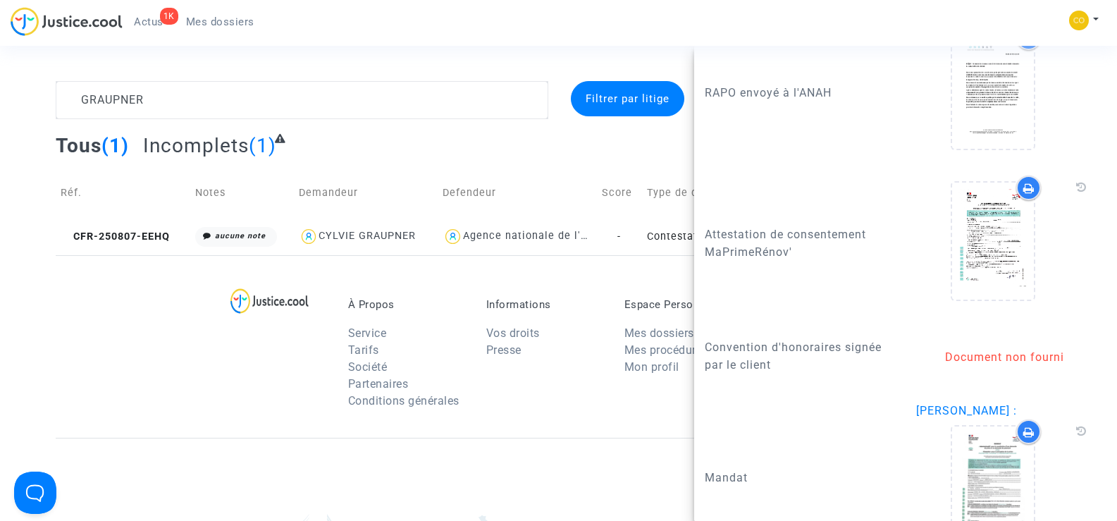
scroll to position [2254, 0]
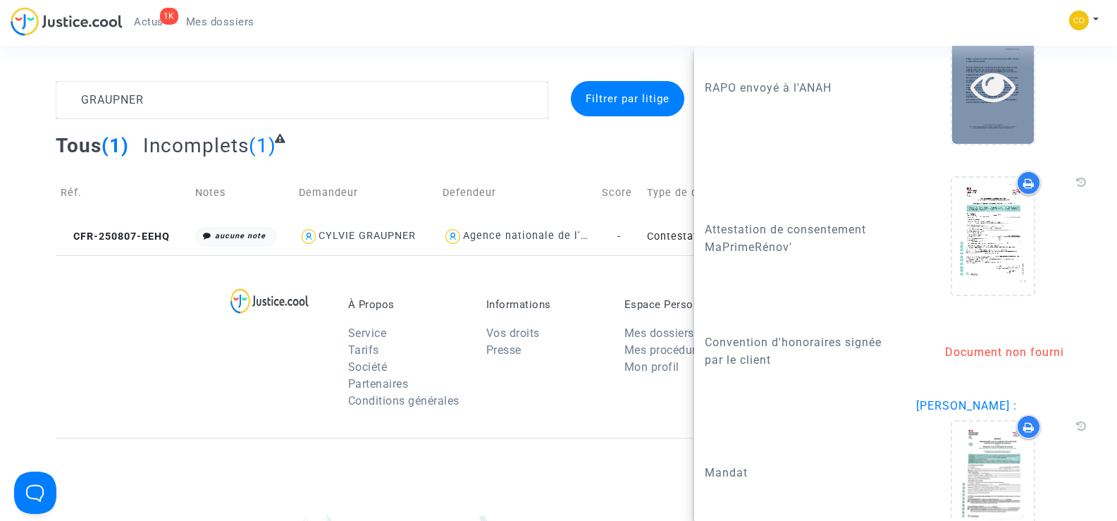
click at [968, 144] on div at bounding box center [993, 85] width 82 height 116
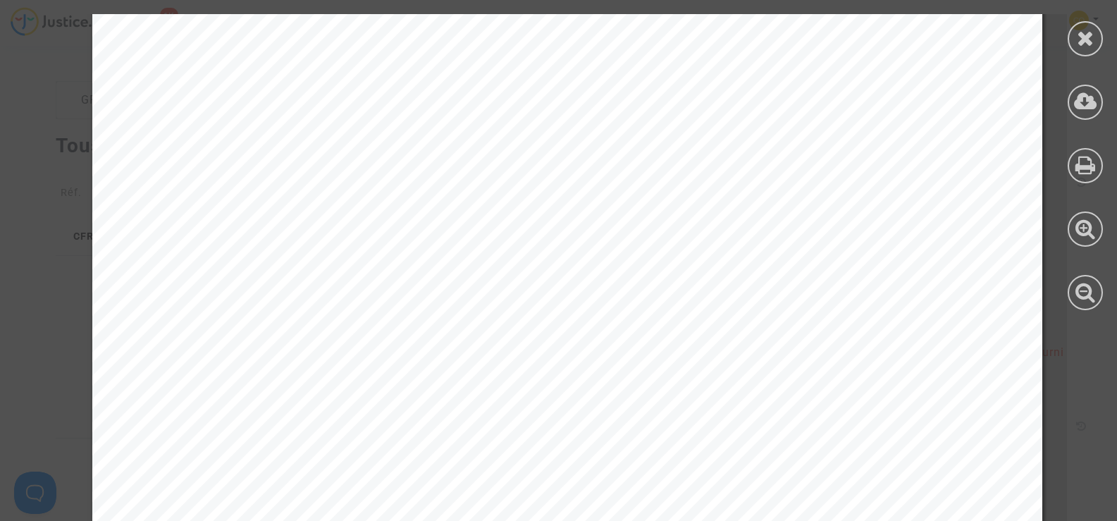
scroll to position [211, 0]
click at [1096, 33] on div at bounding box center [1084, 38] width 35 height 35
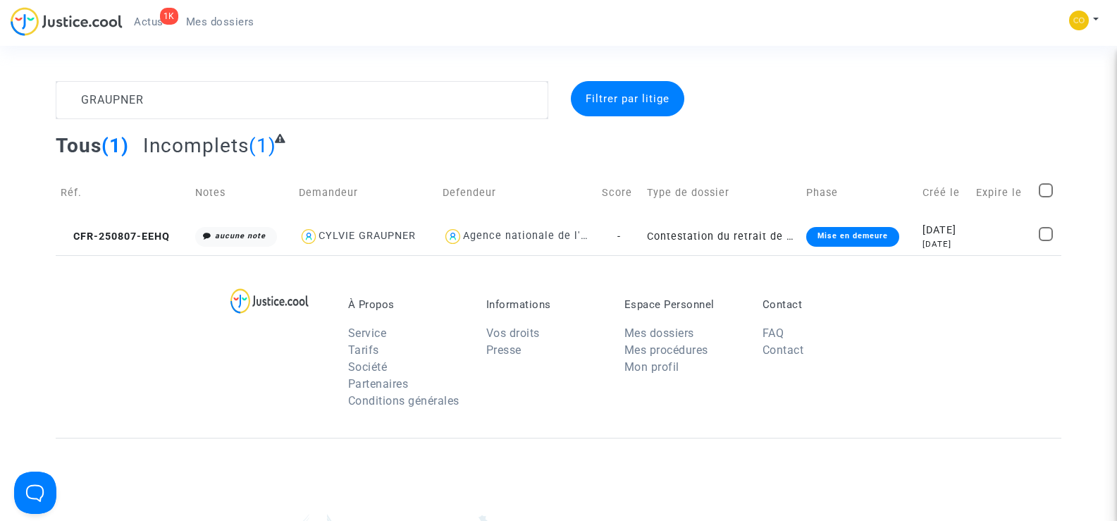
click at [220, 21] on span "Mes dossiers" at bounding box center [220, 21] width 68 height 13
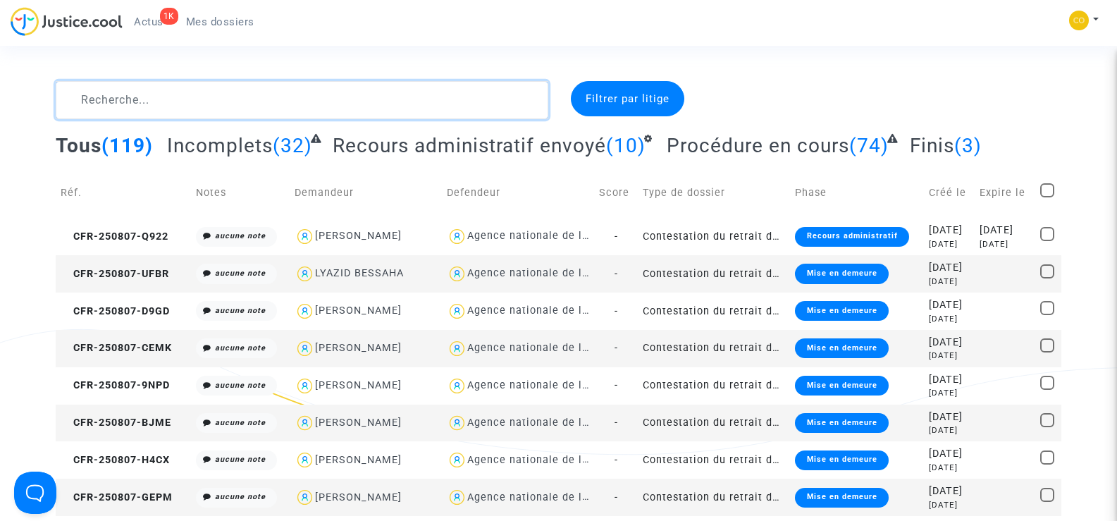
click at [180, 101] on textarea at bounding box center [302, 100] width 492 height 38
paste textarea "DADDA"
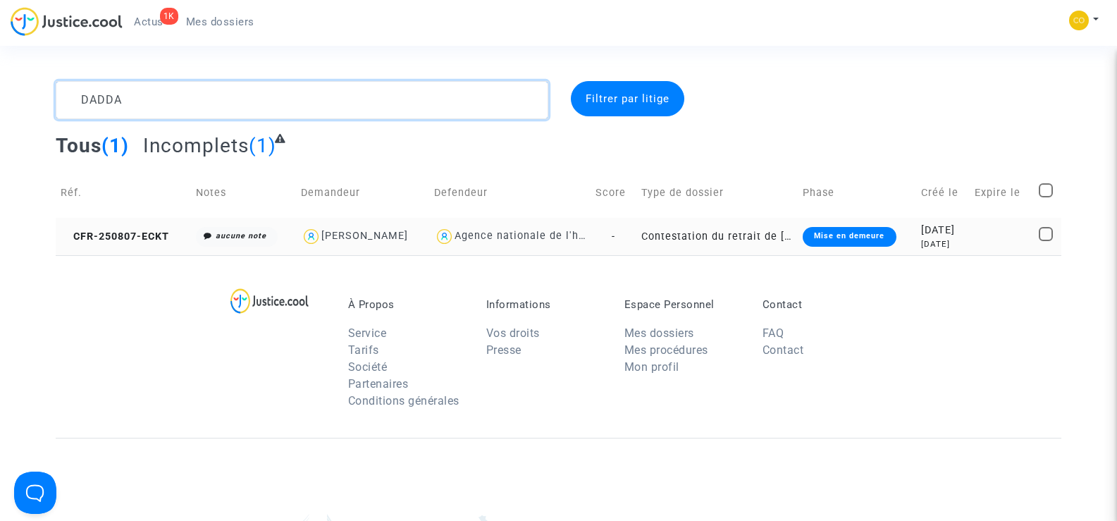
type textarea "DADDA"
click at [107, 230] on copy "CFR-250807-ECKT" at bounding box center [115, 236] width 108 height 12
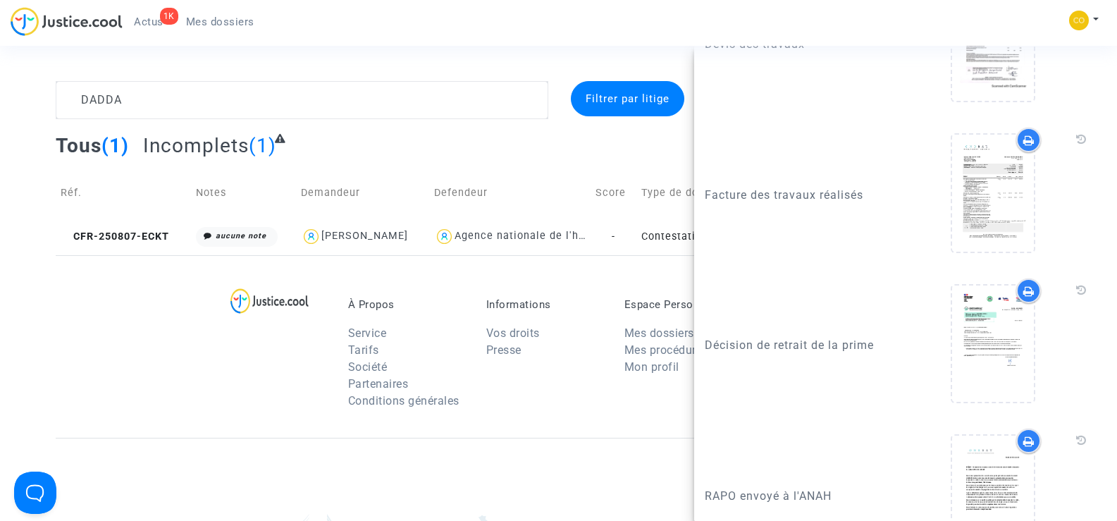
scroll to position [2113, 0]
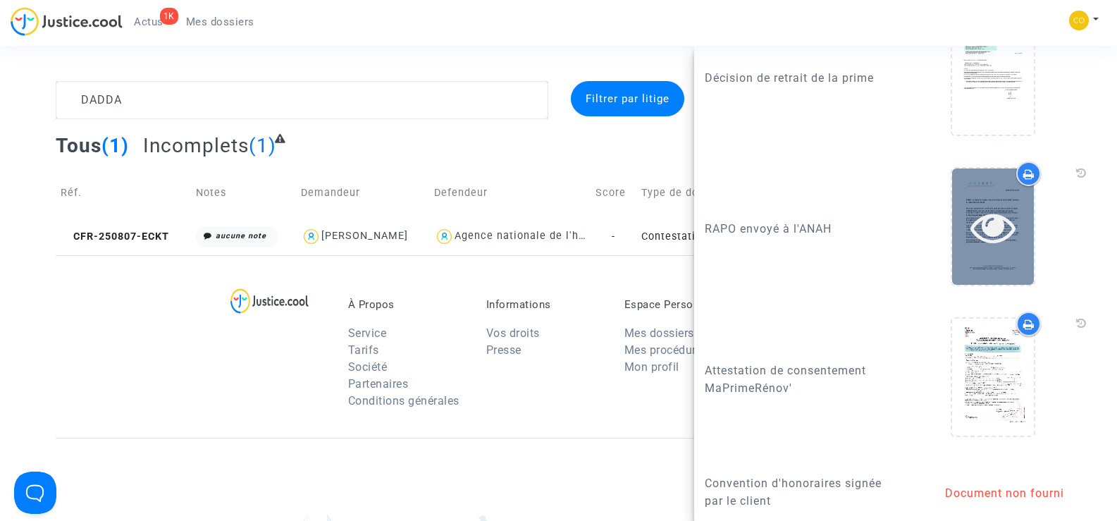
click at [980, 285] on div at bounding box center [993, 226] width 82 height 116
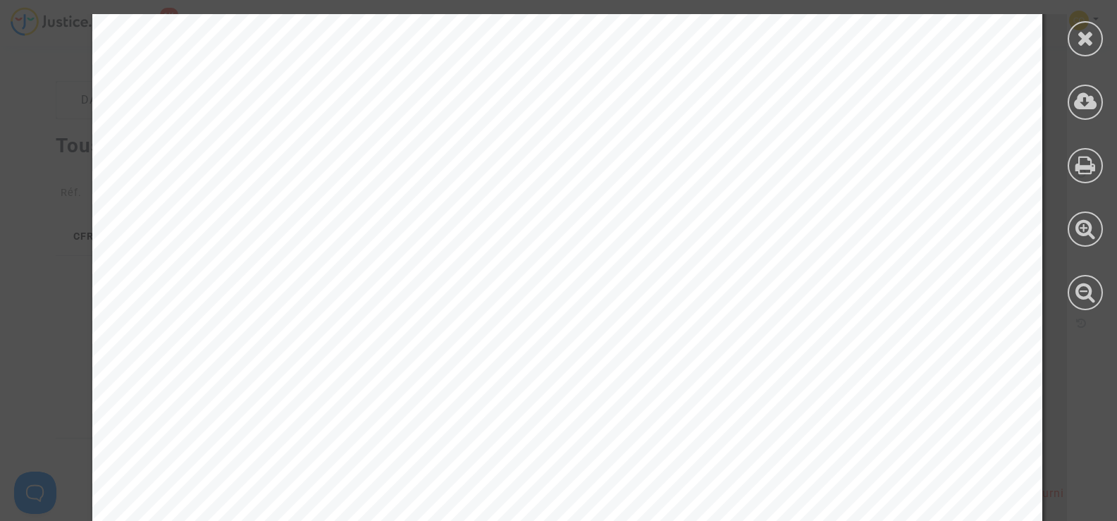
scroll to position [211, 0]
click at [1081, 46] on icon at bounding box center [1085, 37] width 18 height 21
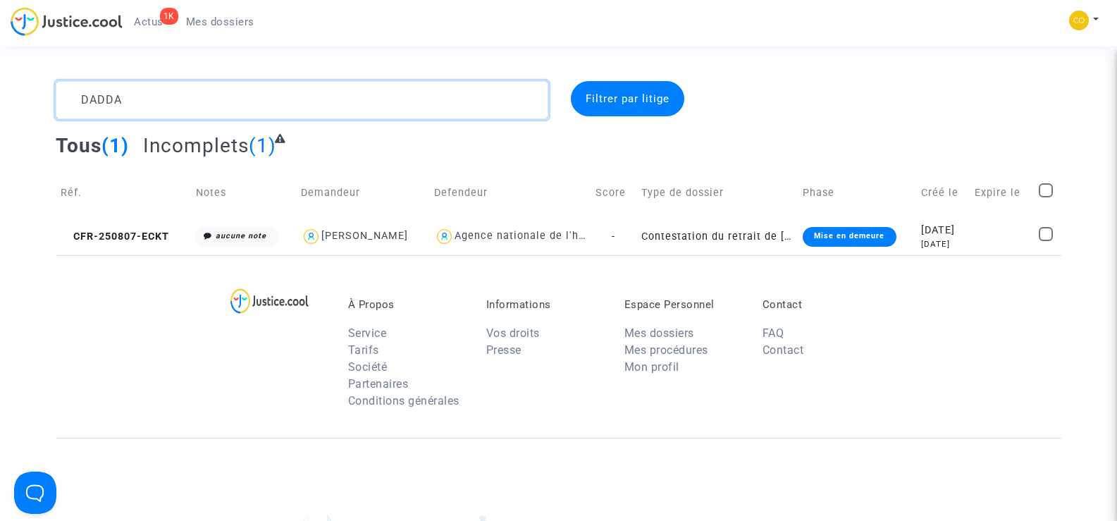
drag, startPoint x: 128, startPoint y: 101, endPoint x: 69, endPoint y: 99, distance: 59.2
click at [69, 99] on textarea at bounding box center [302, 100] width 492 height 38
type textarea "BESSAHA"
click at [113, 230] on span "CFR-250807-UFBR" at bounding box center [115, 236] width 108 height 12
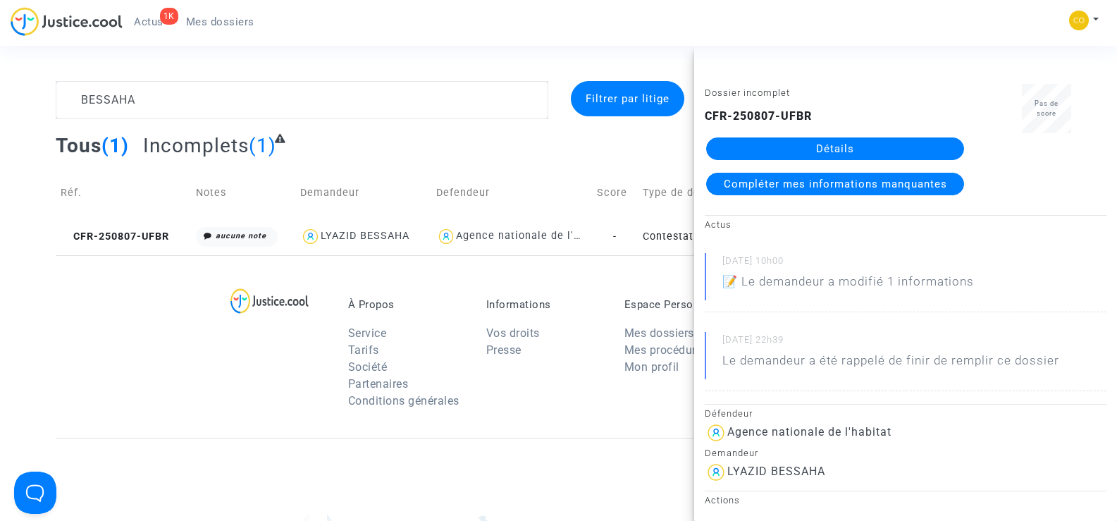
click at [893, 154] on link "Détails" at bounding box center [835, 148] width 258 height 23
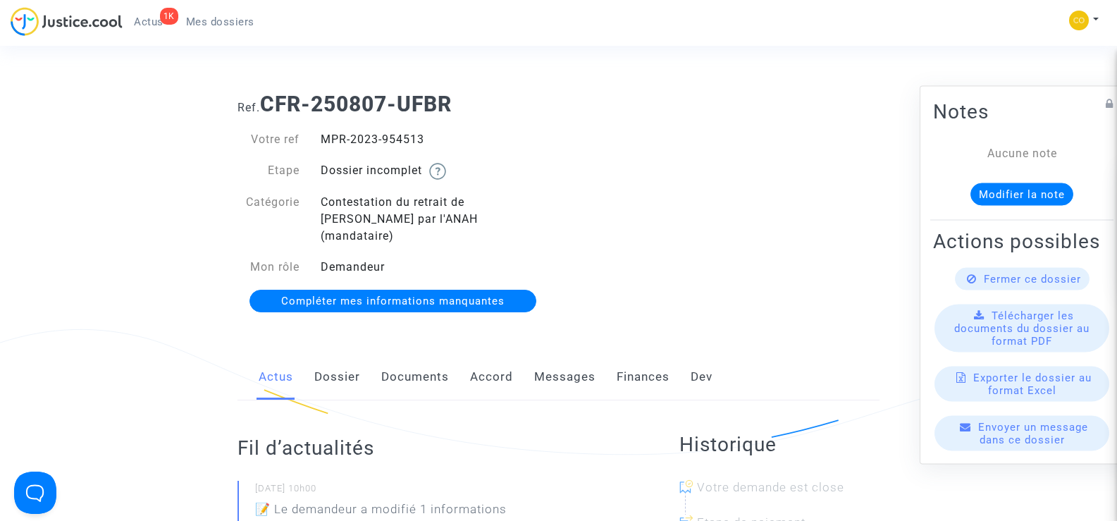
click at [445, 354] on link "Documents" at bounding box center [415, 377] width 68 height 46
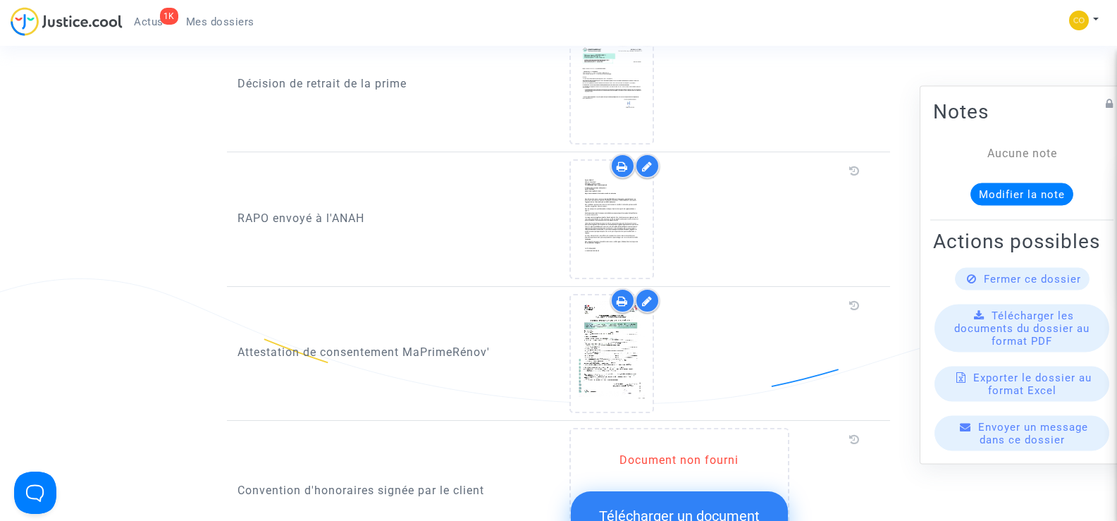
scroll to position [1268, 0]
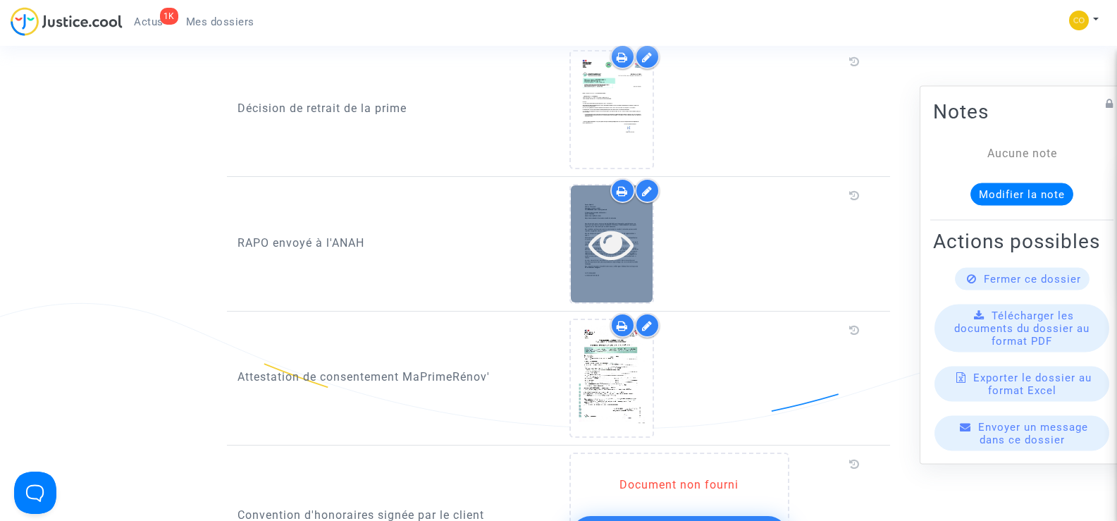
click at [612, 237] on icon at bounding box center [611, 243] width 46 height 45
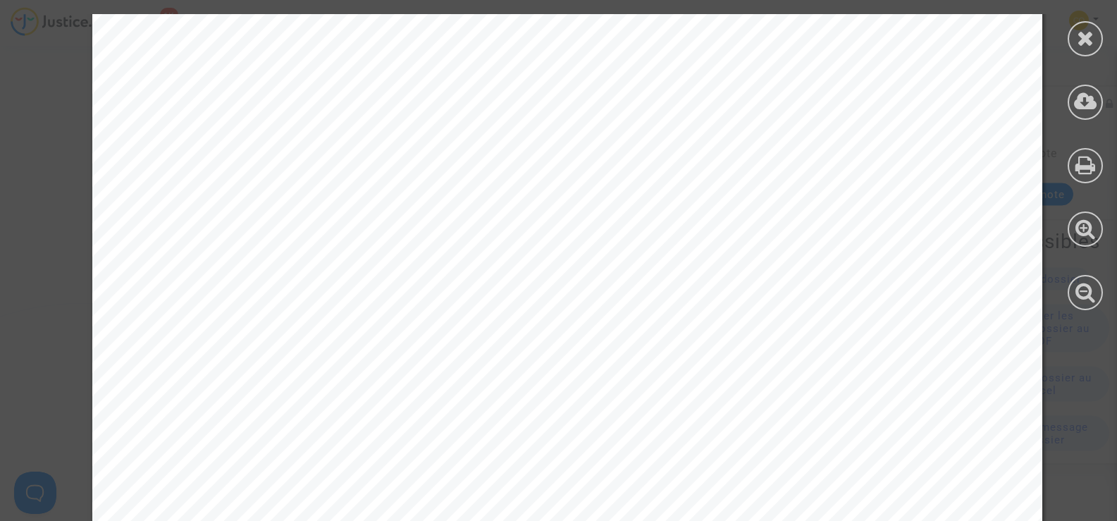
scroll to position [221, 0]
click at [1094, 37] on div at bounding box center [1084, 38] width 35 height 35
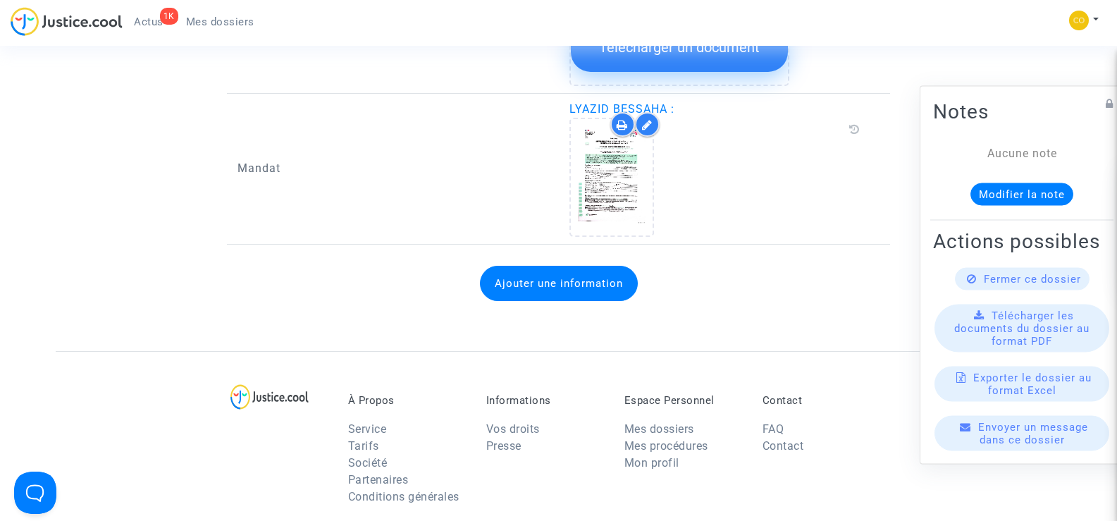
scroll to position [1691, 0]
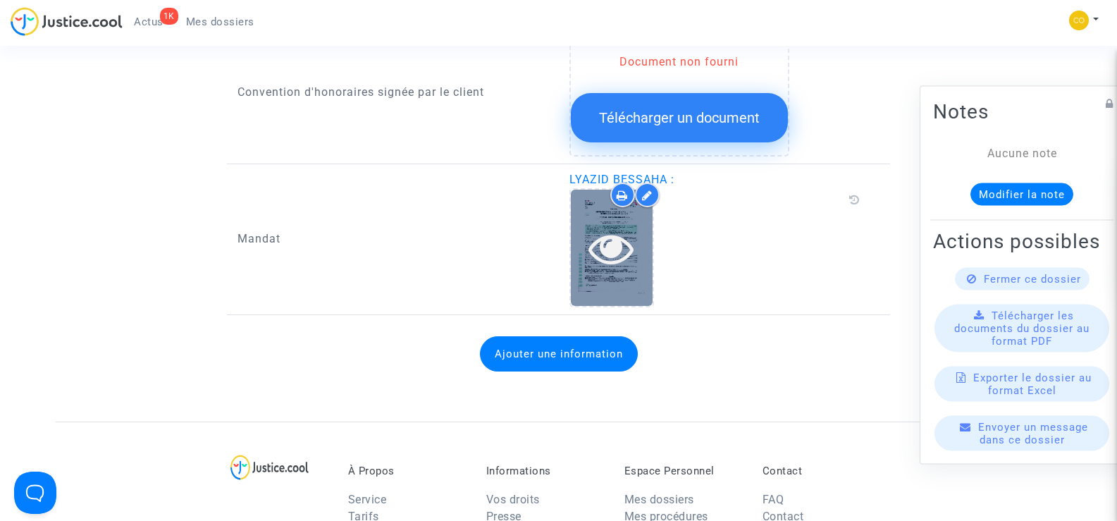
click at [621, 251] on icon at bounding box center [611, 247] width 46 height 45
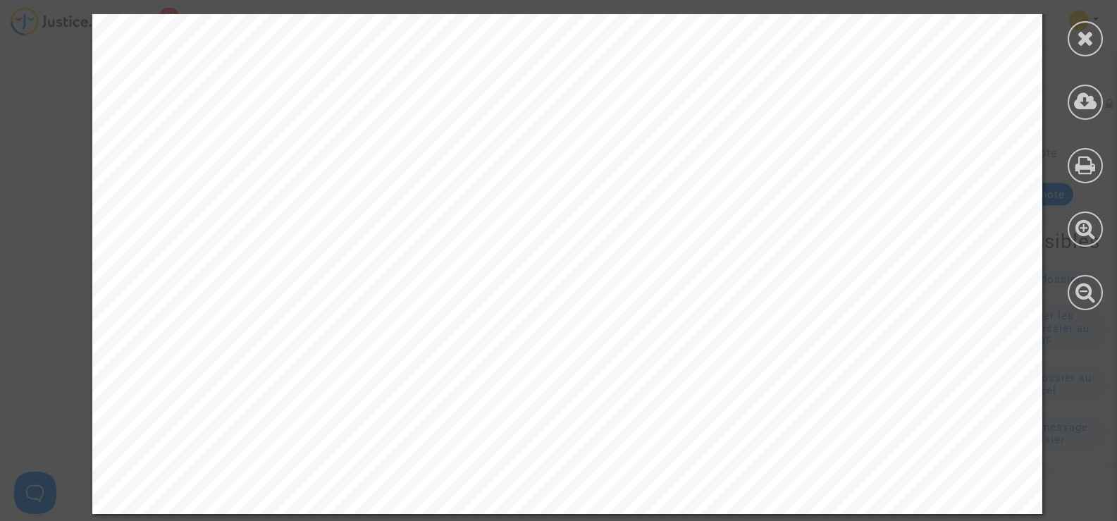
scroll to position [1972, 0]
click at [1086, 29] on icon at bounding box center [1085, 37] width 18 height 21
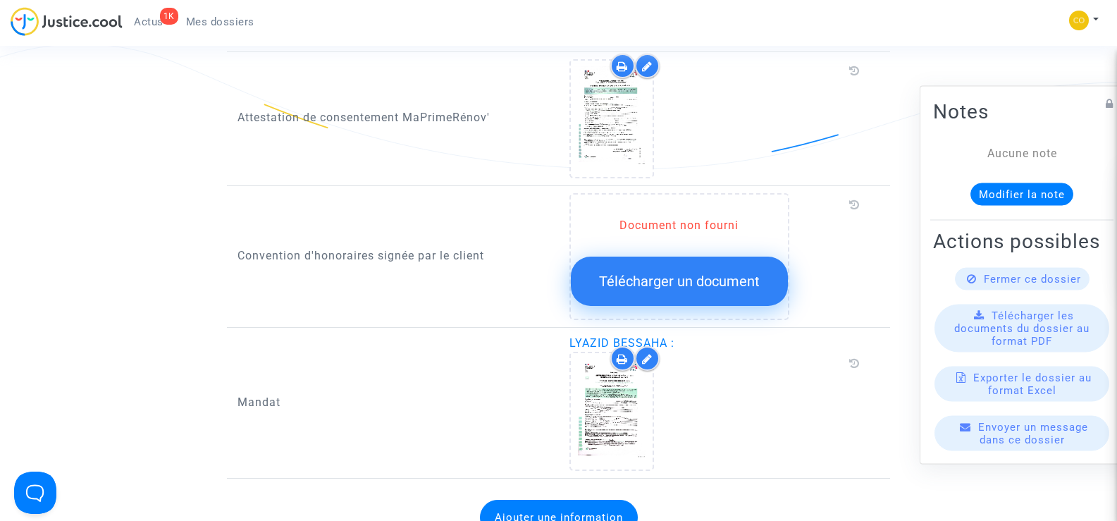
scroll to position [1338, 0]
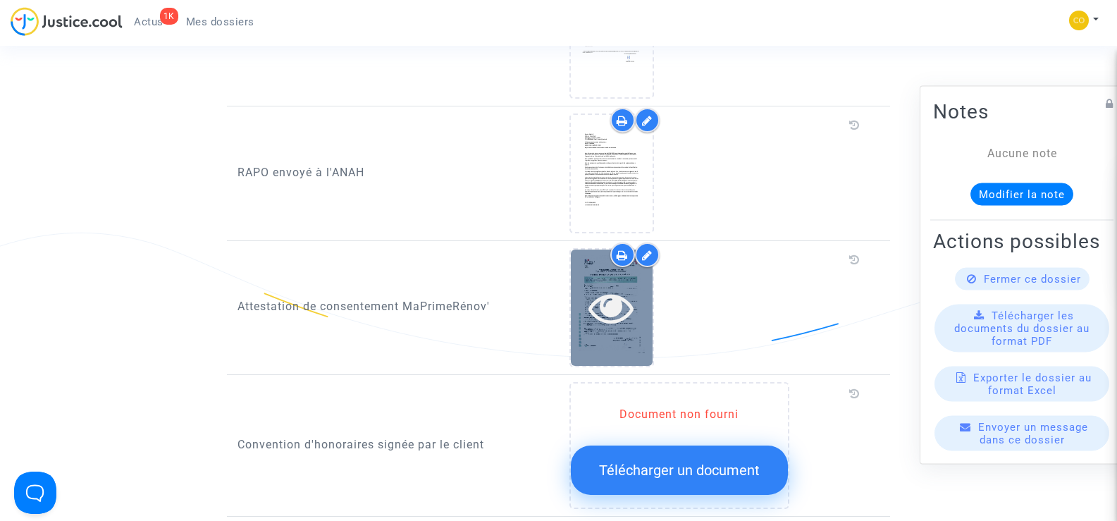
click at [611, 309] on icon at bounding box center [611, 307] width 46 height 45
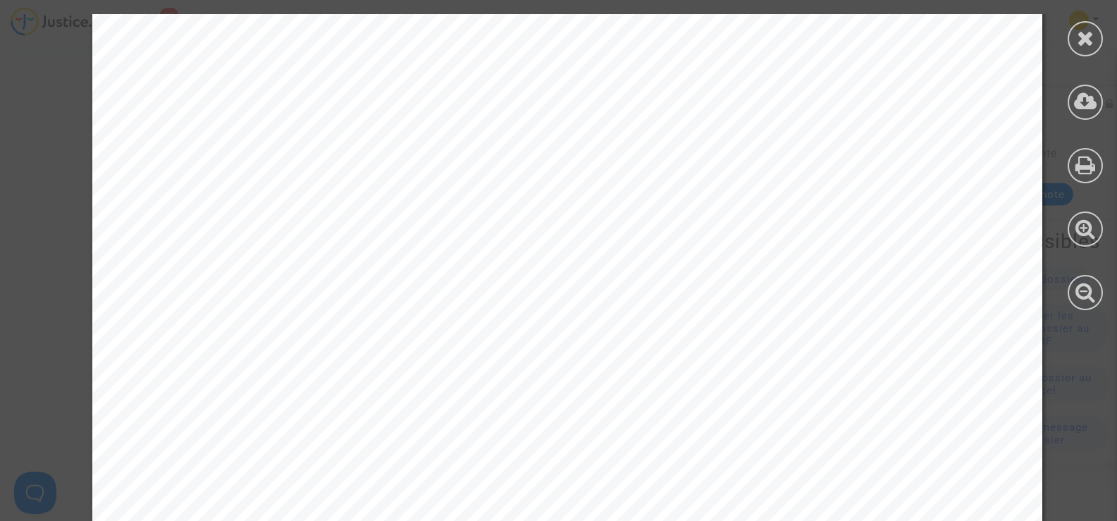
scroll to position [855, 0]
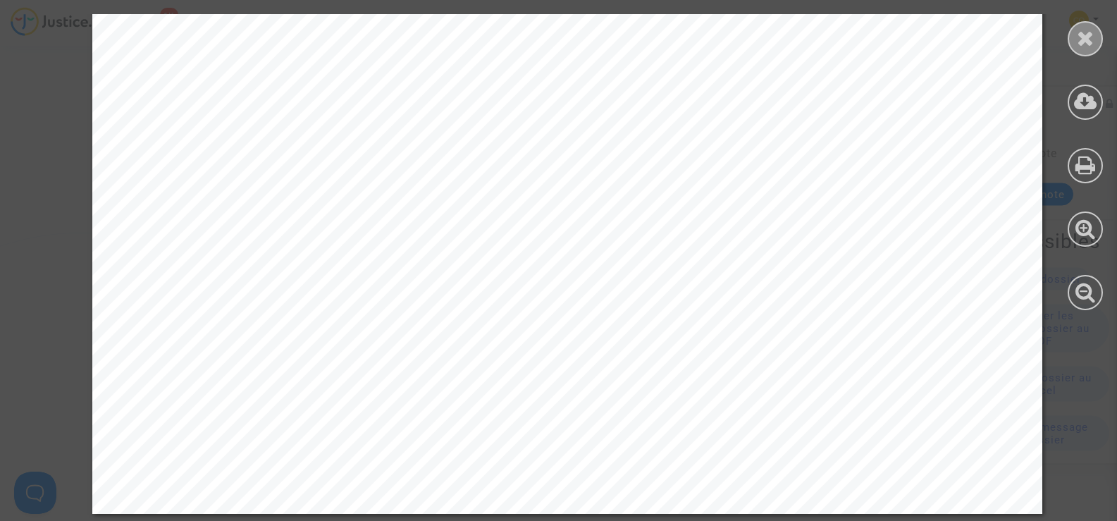
click at [1093, 36] on icon at bounding box center [1085, 37] width 18 height 21
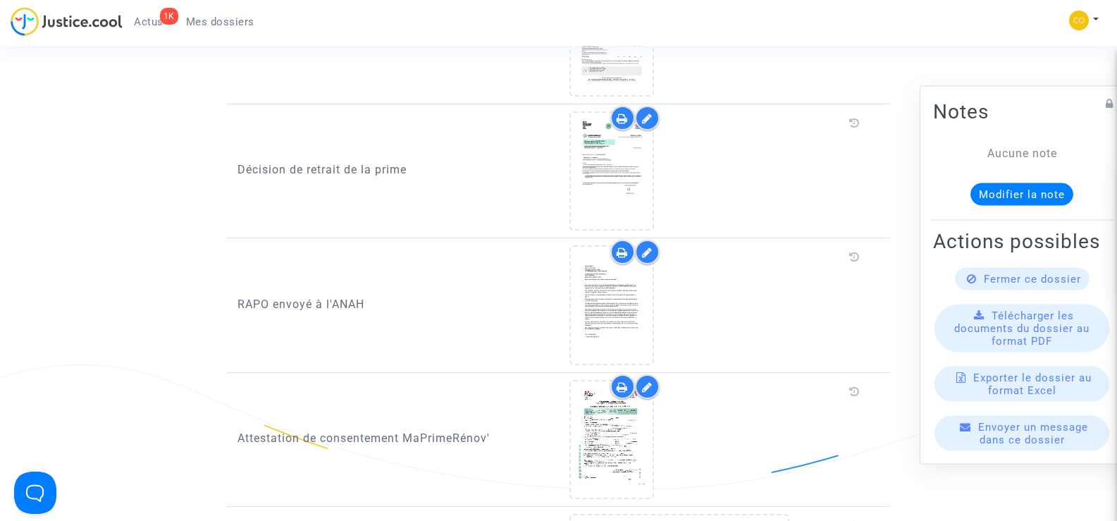
scroll to position [1127, 0]
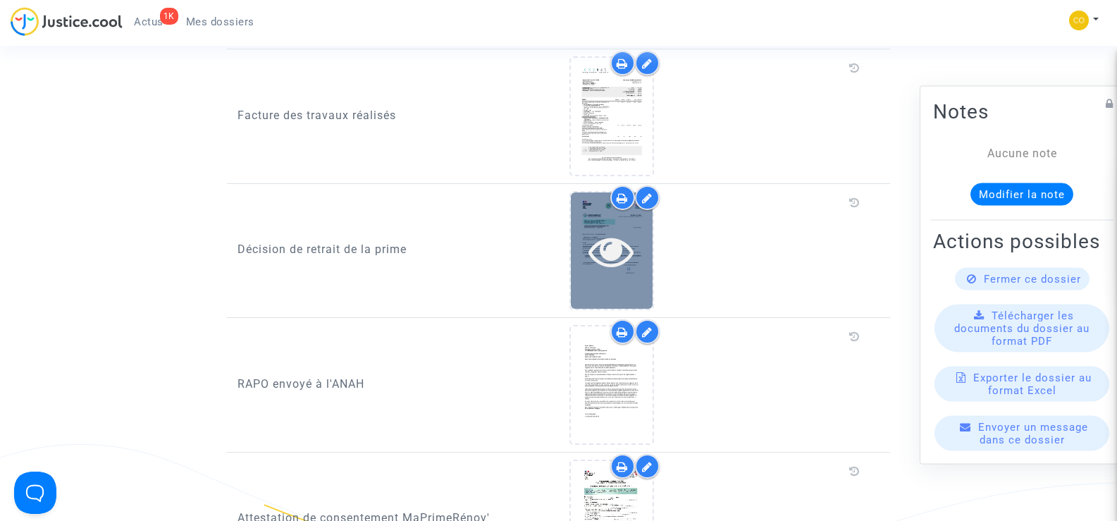
click at [623, 238] on icon at bounding box center [611, 250] width 46 height 45
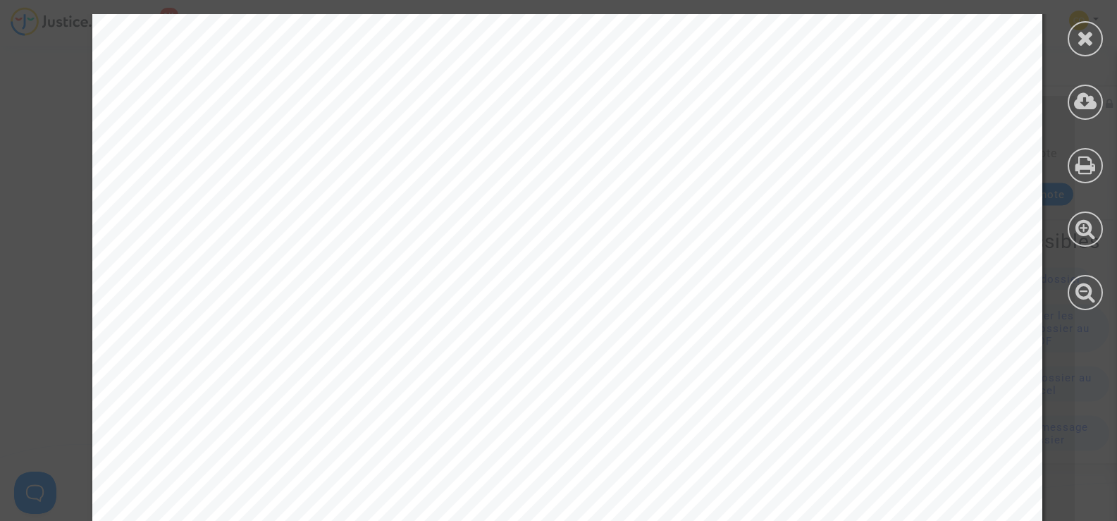
scroll to position [141, 0]
click at [1088, 49] on div at bounding box center [1084, 38] width 35 height 35
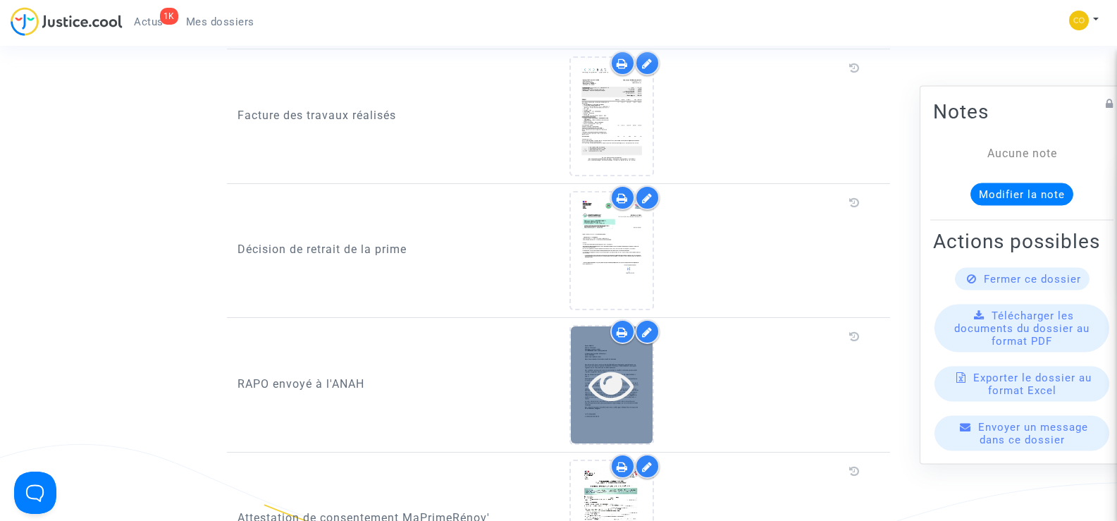
click at [620, 366] on icon at bounding box center [611, 384] width 46 height 45
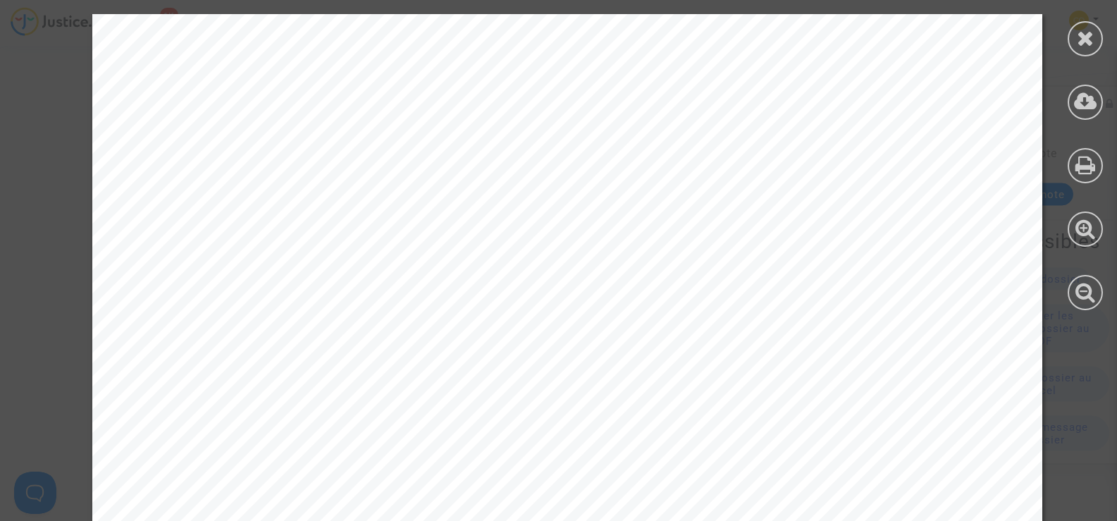
scroll to position [423, 0]
click at [1086, 44] on icon at bounding box center [1085, 37] width 18 height 21
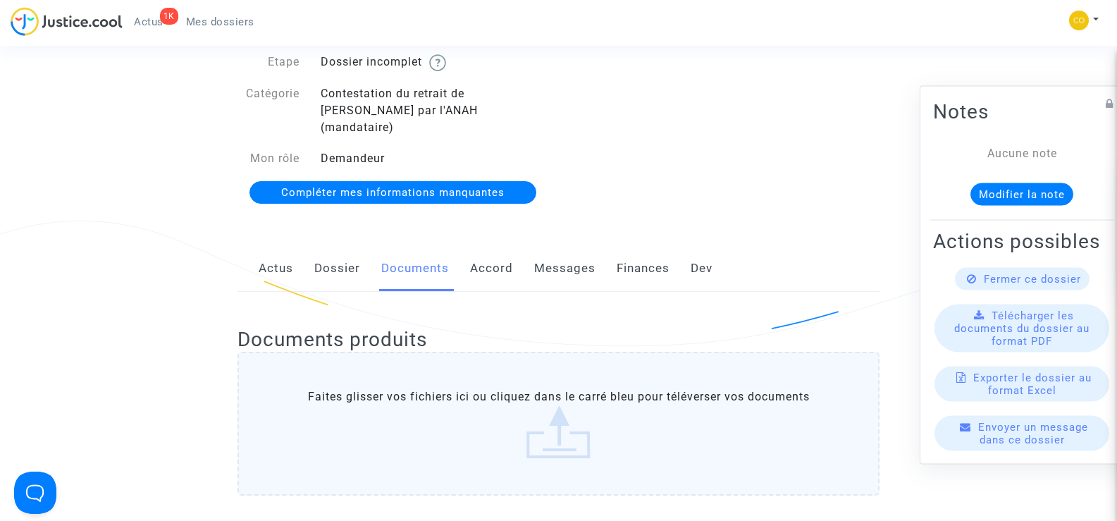
scroll to position [0, 0]
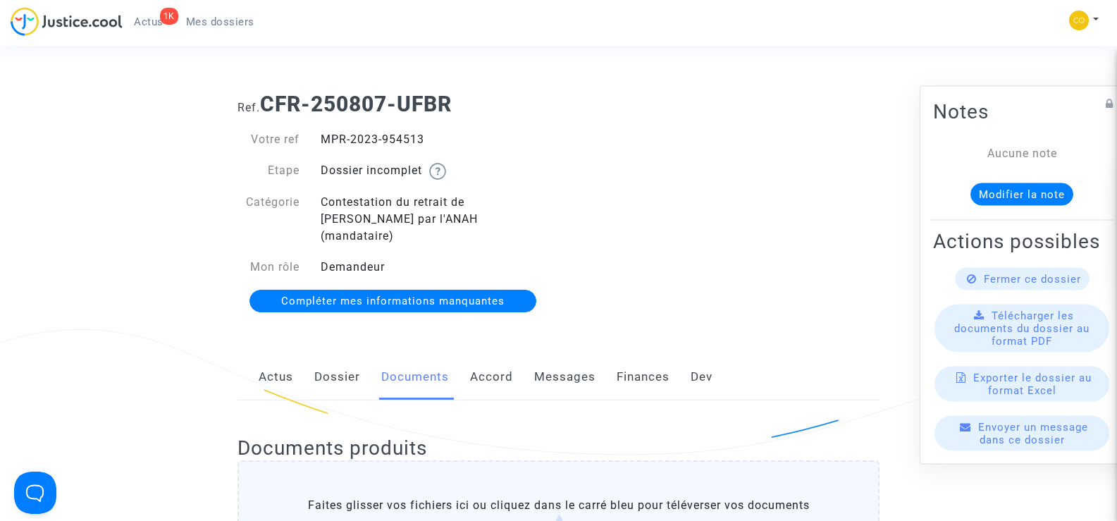
drag, startPoint x: 427, startPoint y: 144, endPoint x: 315, endPoint y: 132, distance: 112.6
click at [315, 132] on div "MPR-2023-954513" at bounding box center [434, 139] width 249 height 17
copy div "MPR-2023-954513"
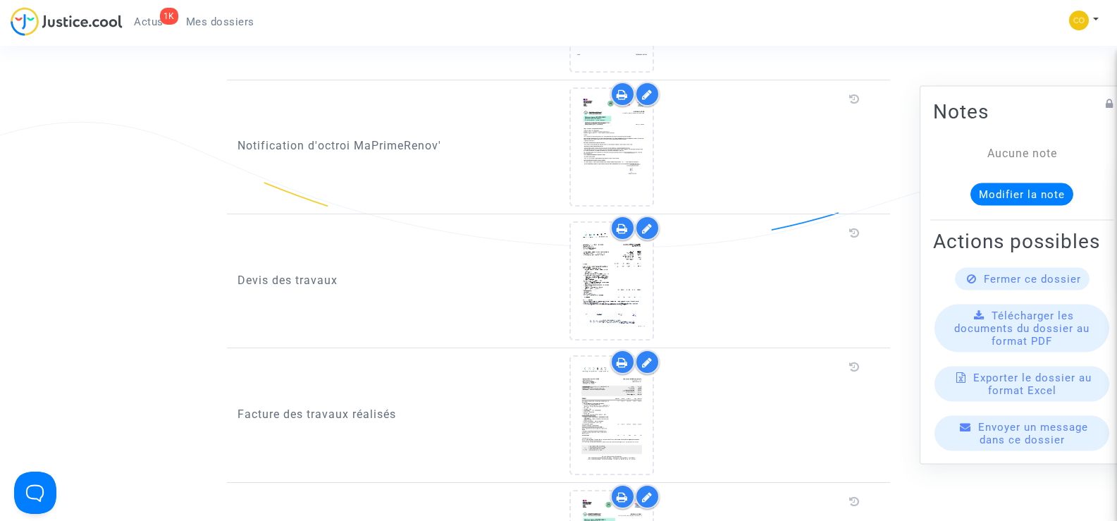
scroll to position [845, 0]
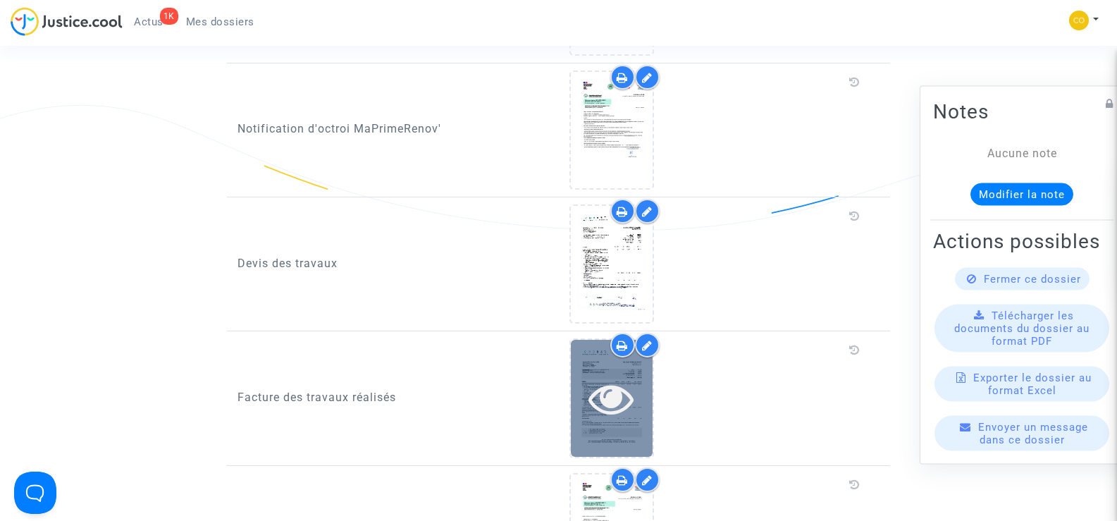
click at [600, 387] on icon at bounding box center [611, 397] width 46 height 45
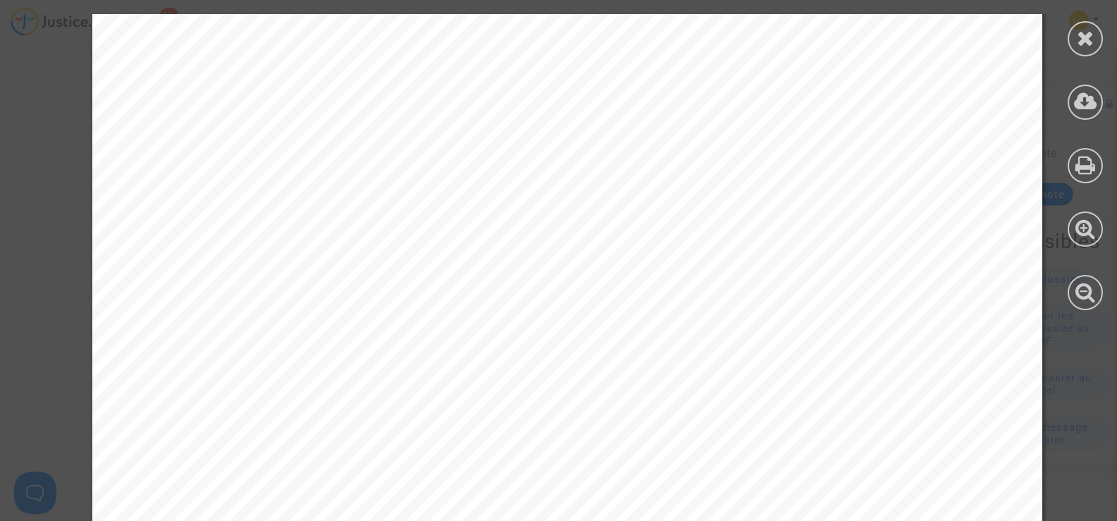
scroll to position [4906, 0]
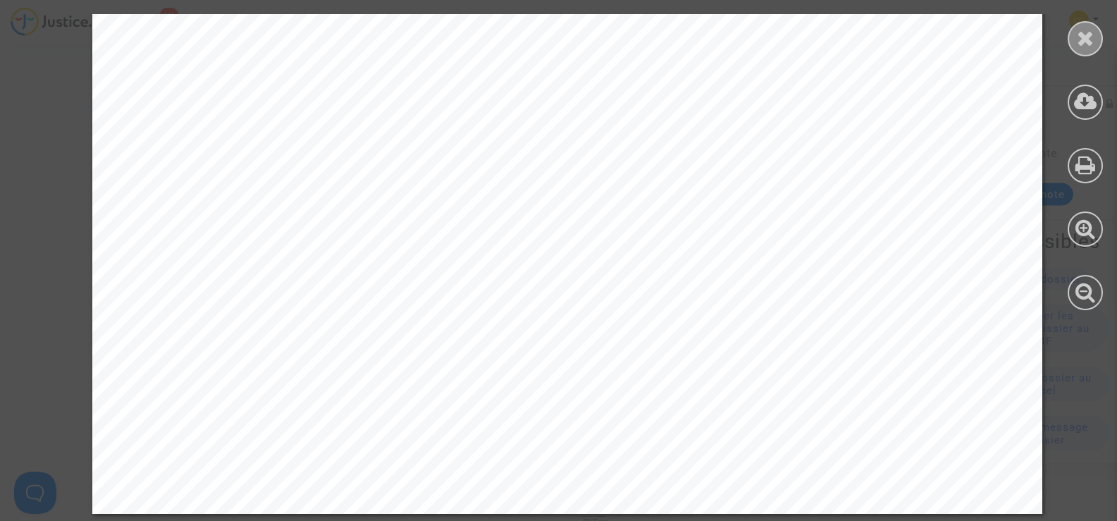
click at [1073, 36] on div at bounding box center [1084, 38] width 35 height 35
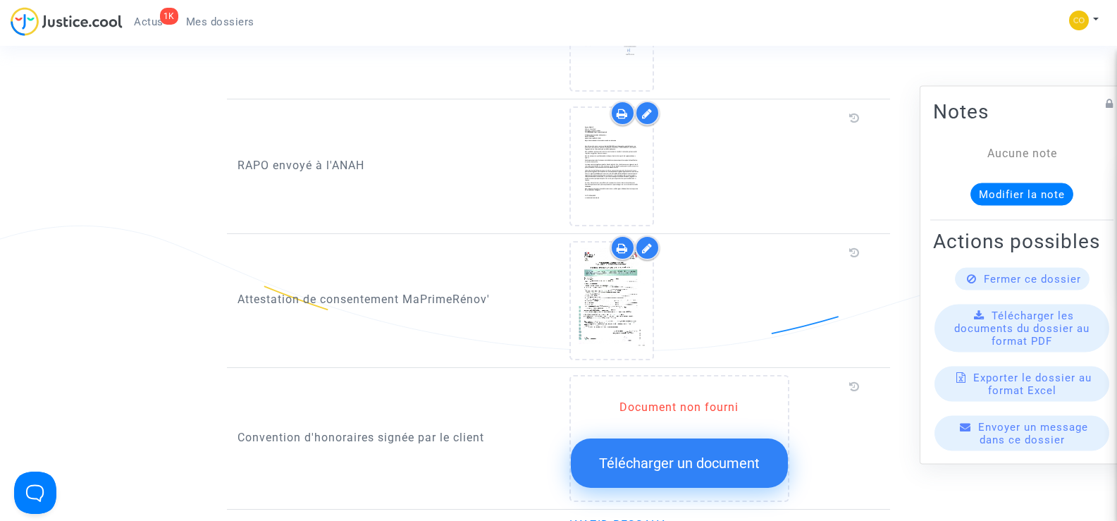
scroll to position [1268, 0]
